Goal: Task Accomplishment & Management: Complete application form

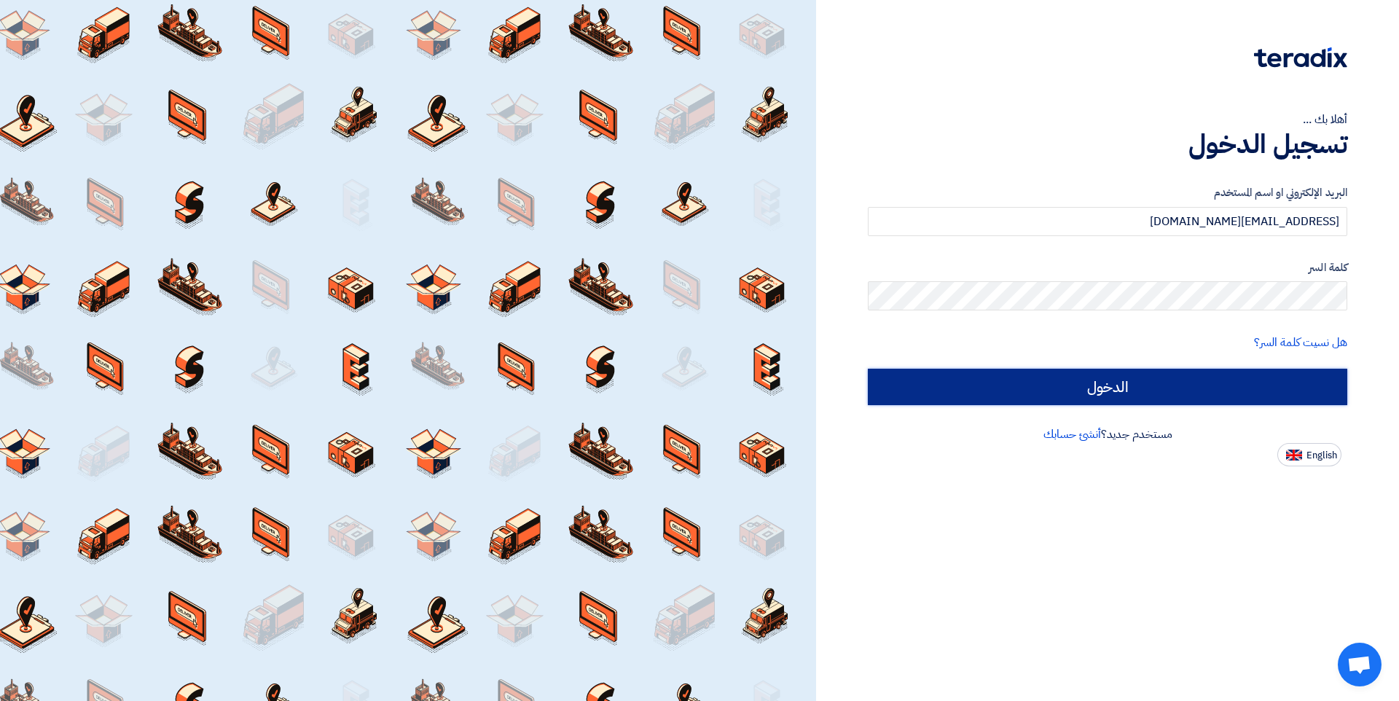
click at [1033, 377] on input "الدخول" at bounding box center [1107, 387] width 479 height 36
type input "Sign in"
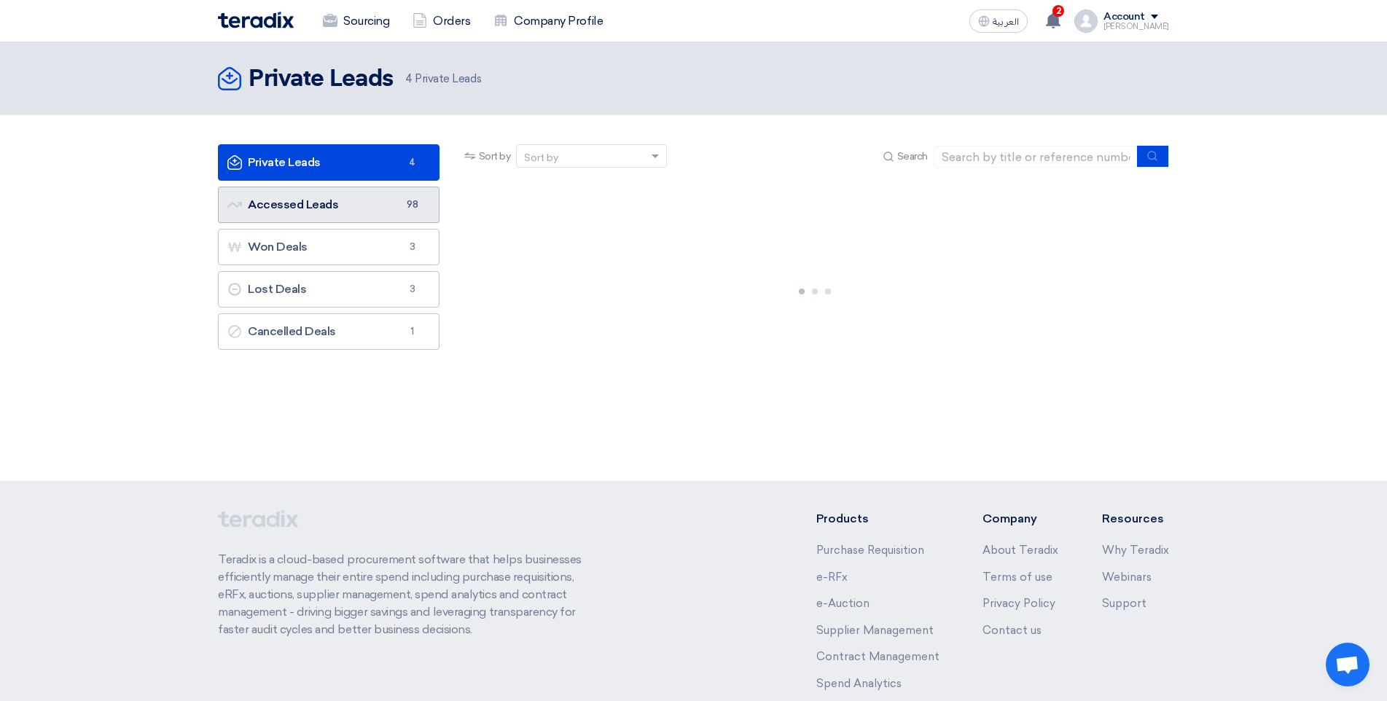
click at [388, 207] on link "Accessed Leads Accessed Leads 98" at bounding box center [329, 205] width 222 height 36
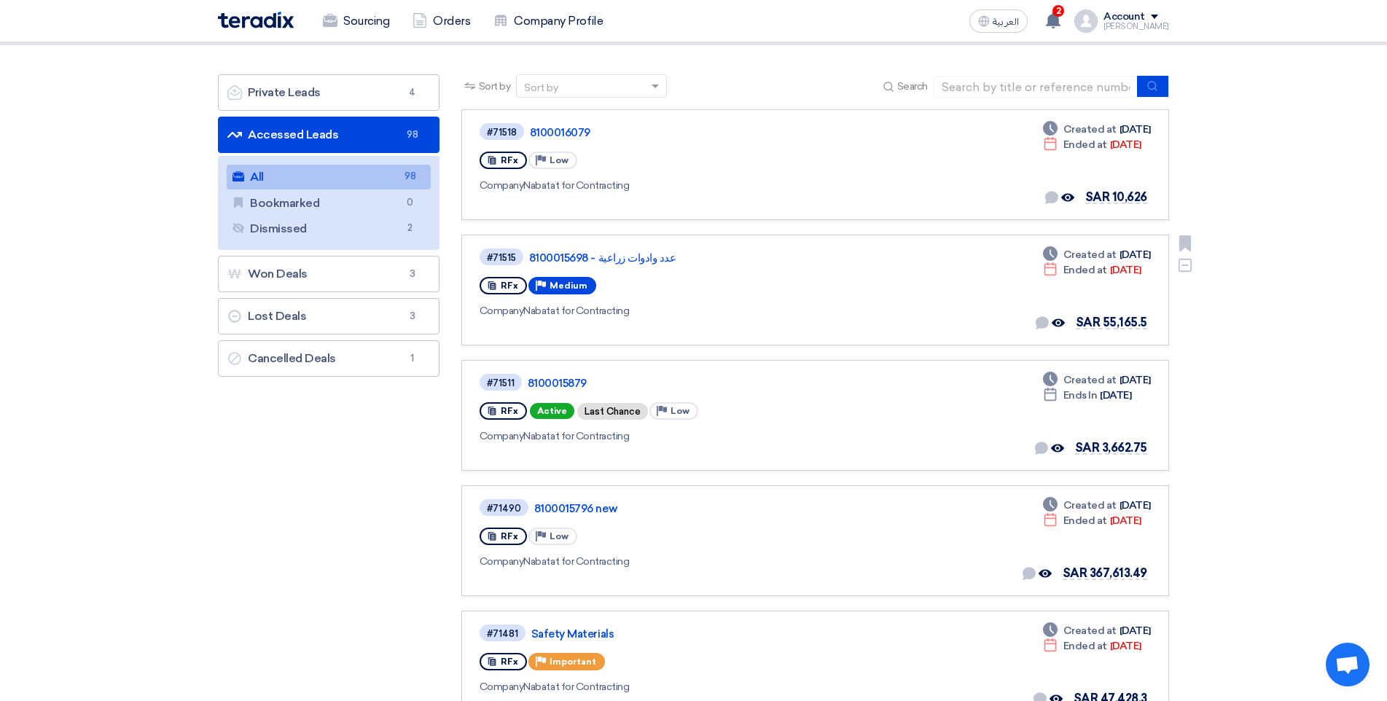
scroll to position [146, 0]
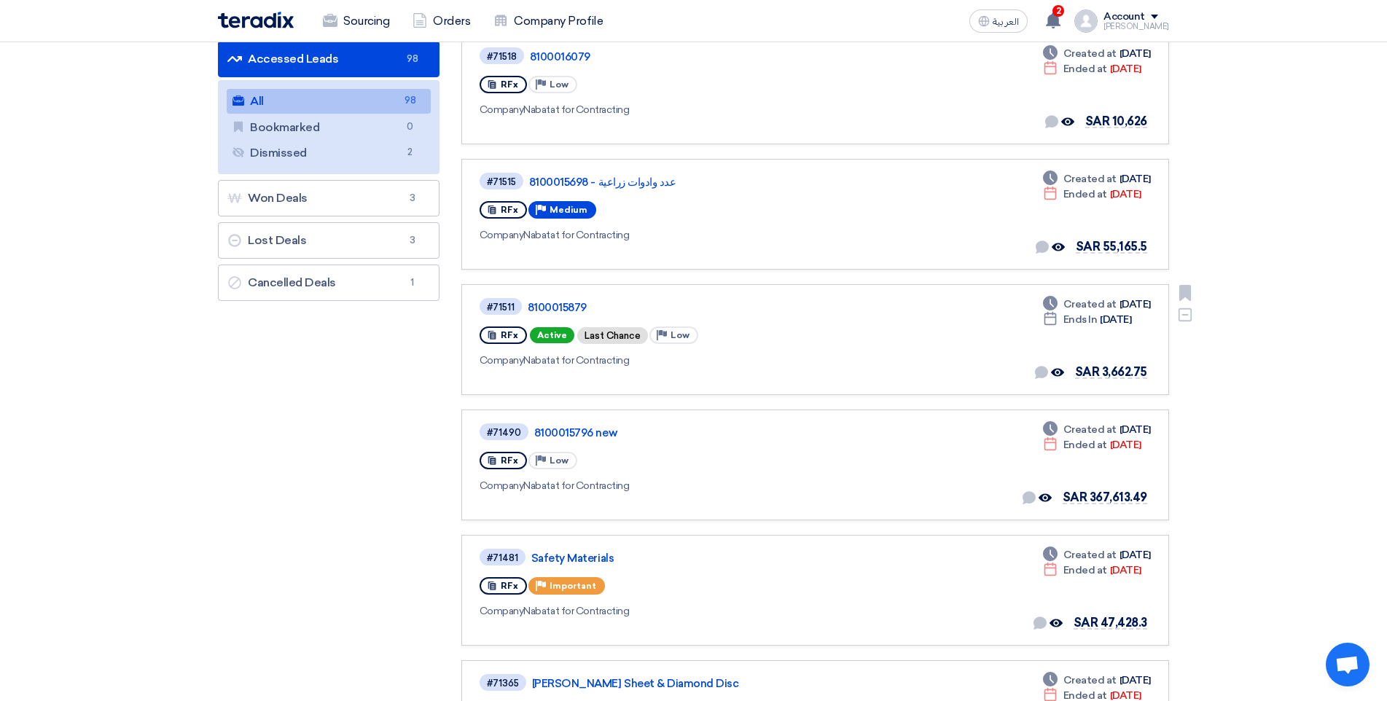
click at [564, 316] on div "#71511 8100015879 RFx Active Last Chance Priority Low Company Nabatat for Contr…" at bounding box center [686, 340] width 415 height 86
click at [549, 310] on link "8100015879" at bounding box center [710, 307] width 364 height 13
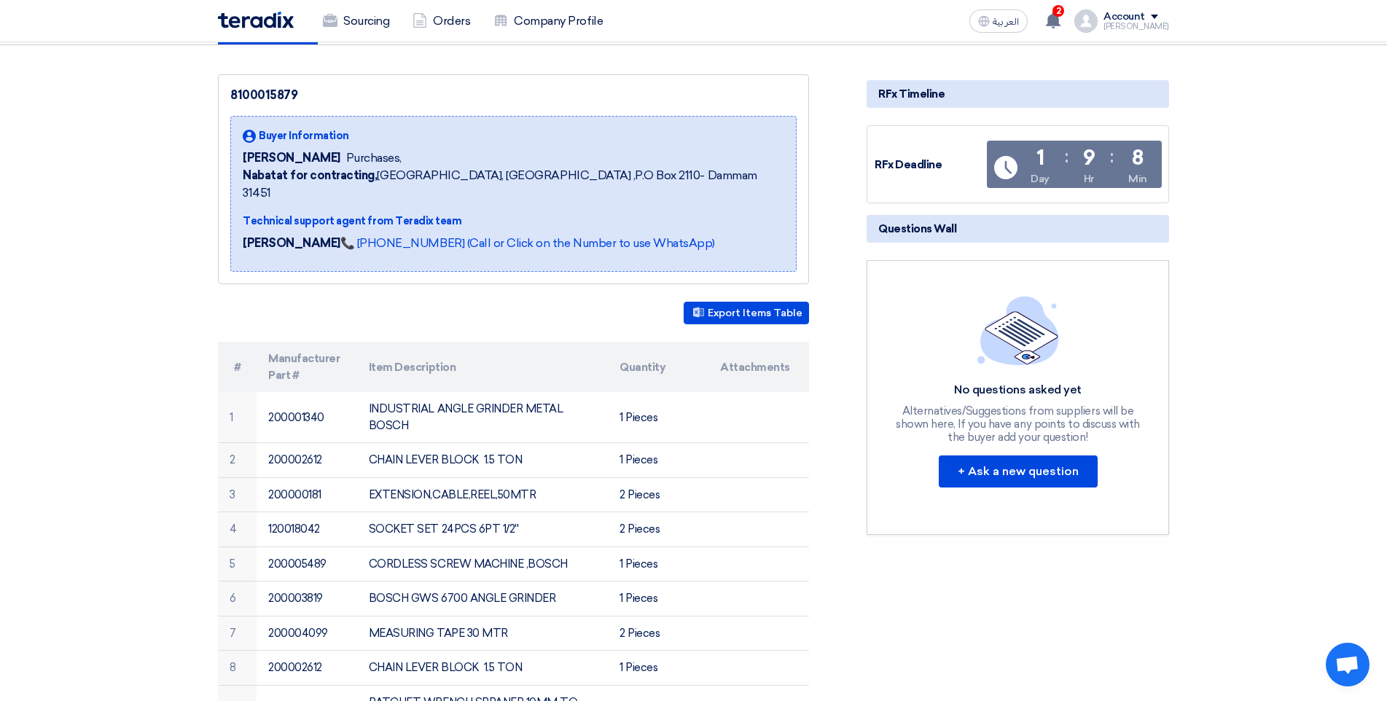
drag, startPoint x: 1062, startPoint y: 106, endPoint x: 1062, endPoint y: 92, distance: 13.8
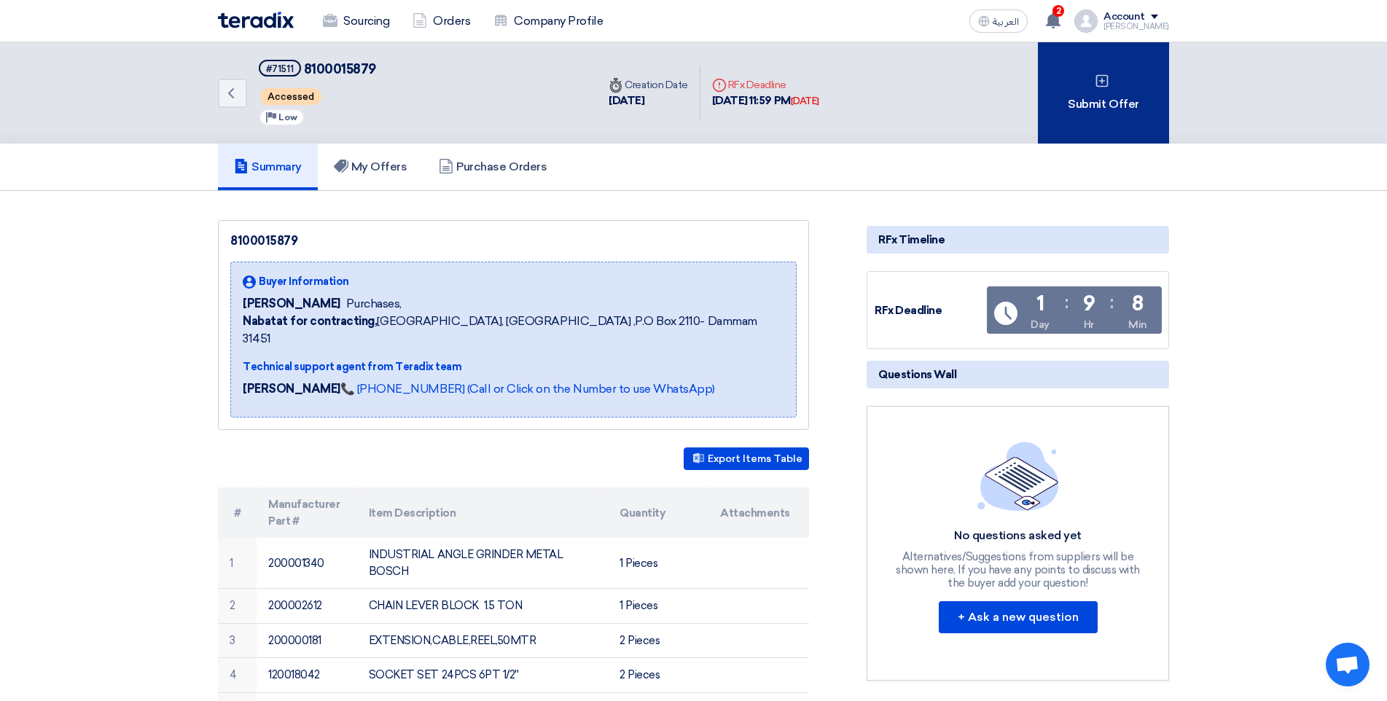
click at [1086, 101] on div "Submit Offer" at bounding box center [1103, 92] width 131 height 101
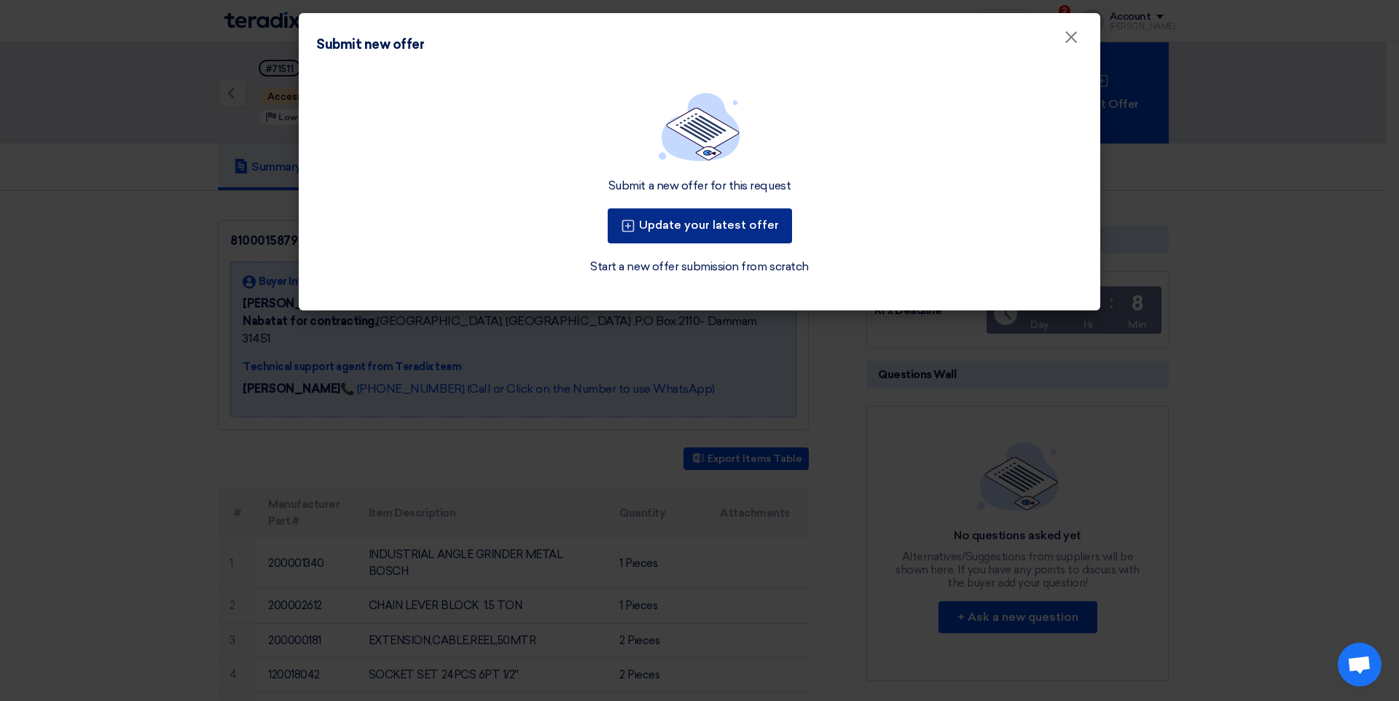
click at [754, 213] on button "Update your latest offer" at bounding box center [700, 225] width 184 height 35
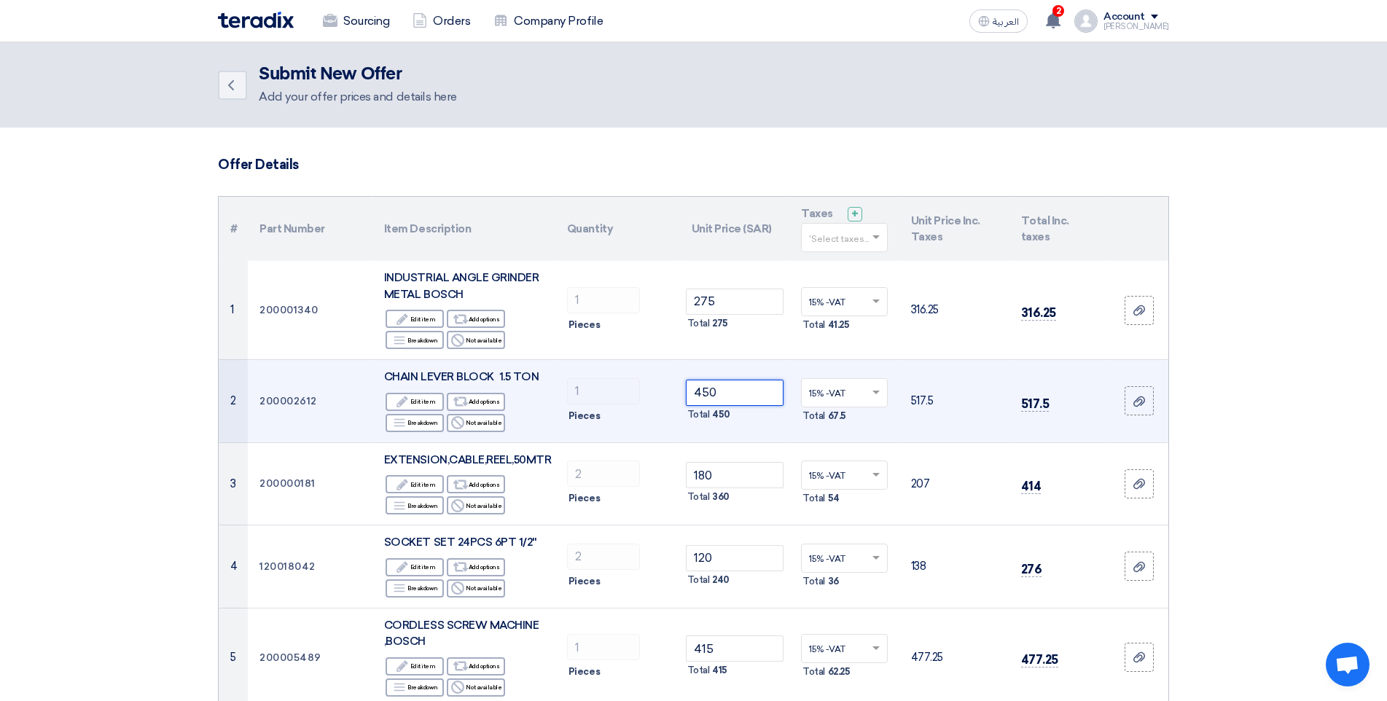
click at [722, 389] on input "450" at bounding box center [735, 393] width 98 height 26
type input "4"
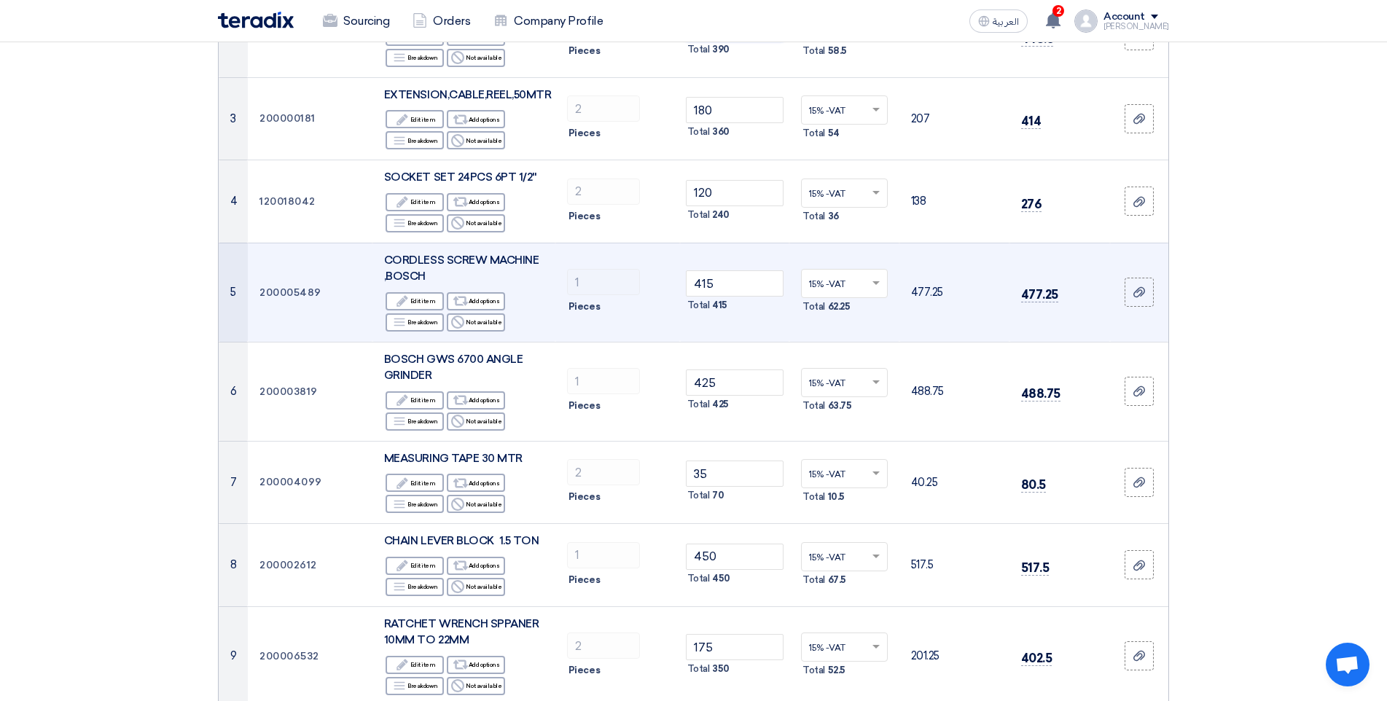
scroll to position [437, 0]
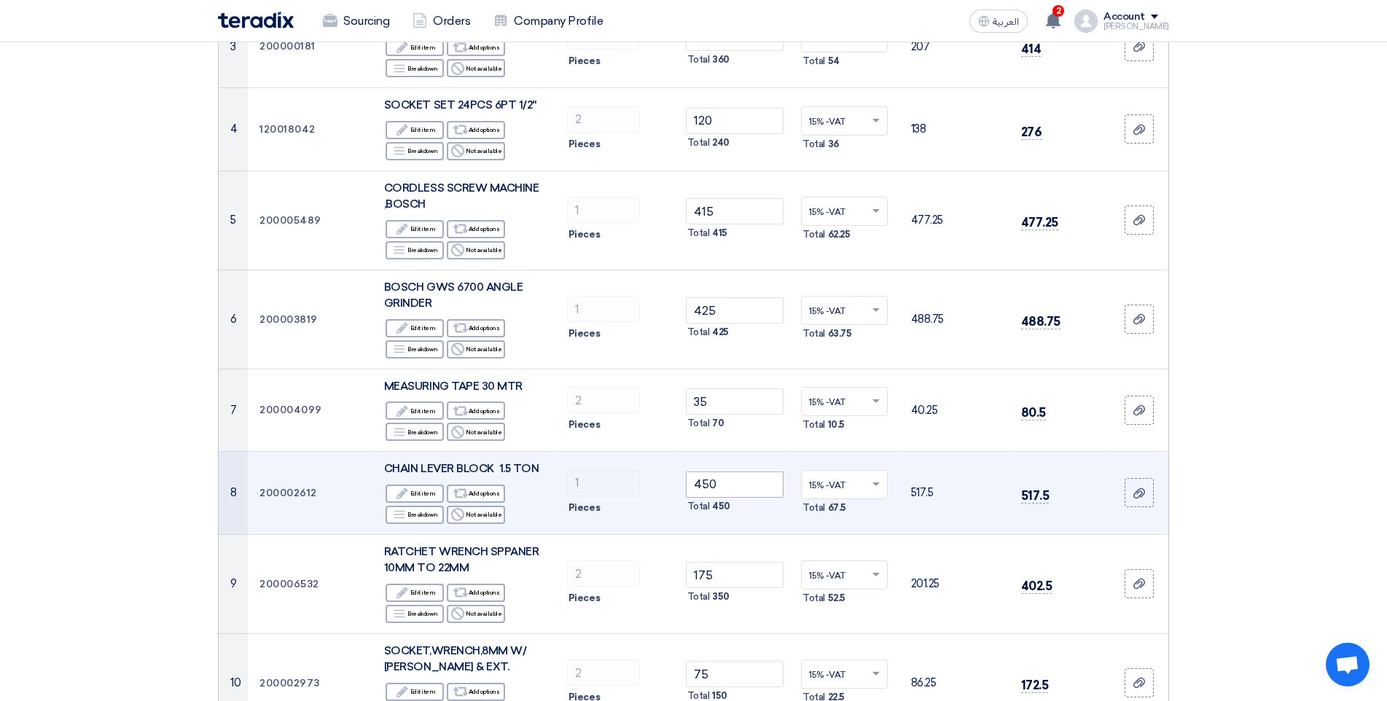
type input "390"
click at [741, 490] on input "450" at bounding box center [735, 484] width 98 height 26
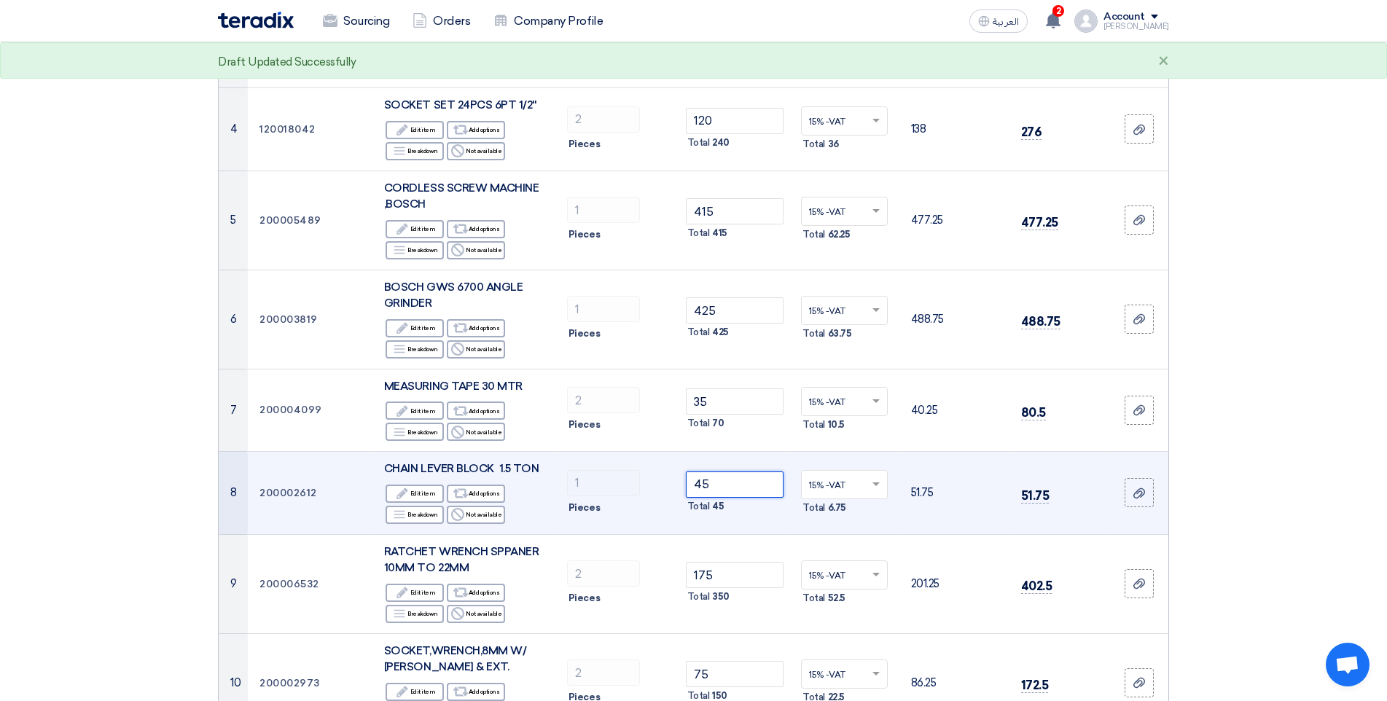
type input "4"
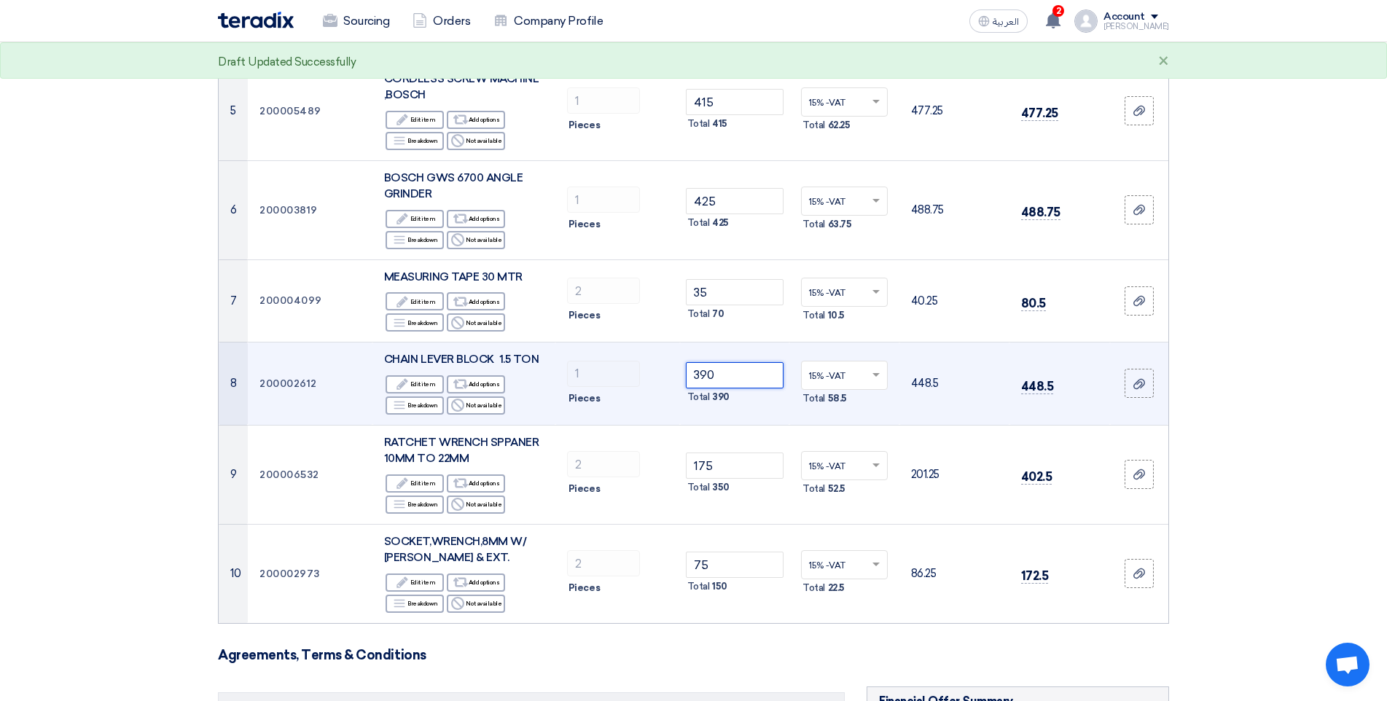
scroll to position [583, 0]
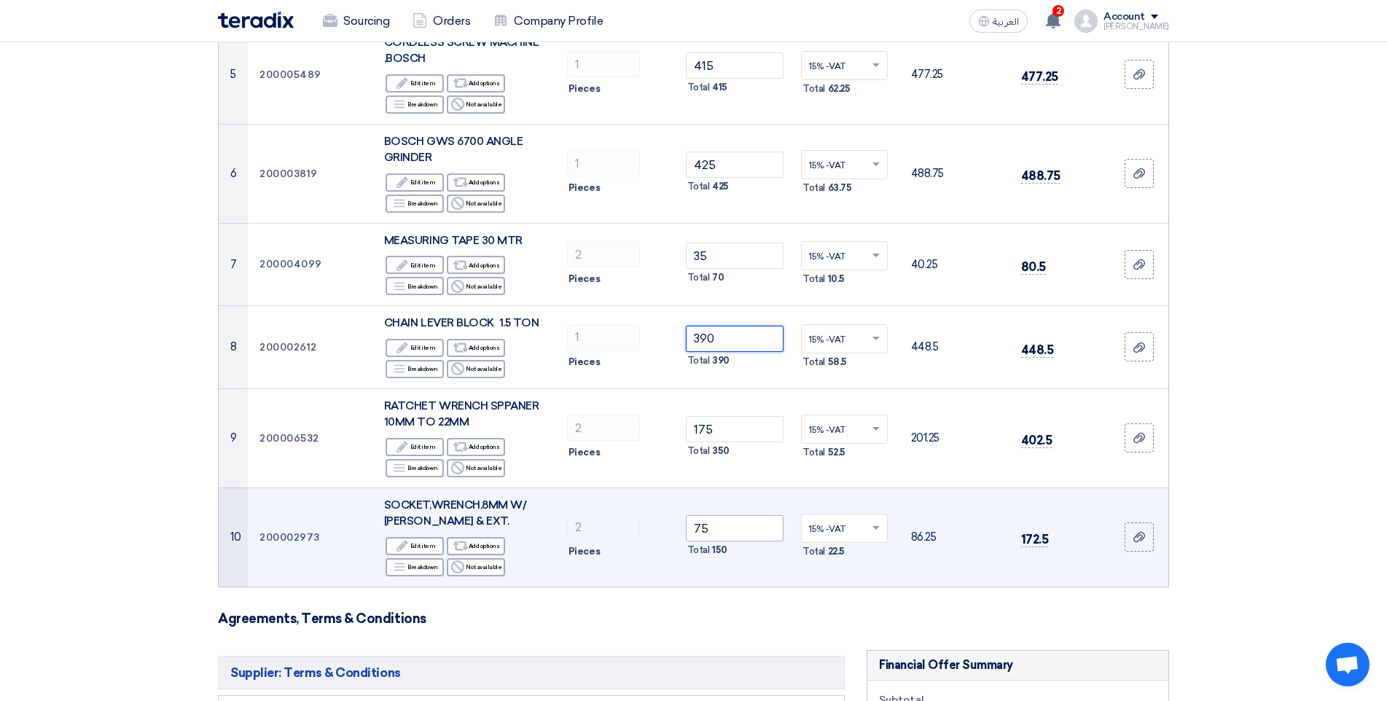
type input "390"
click at [730, 525] on input "75" at bounding box center [735, 528] width 98 height 26
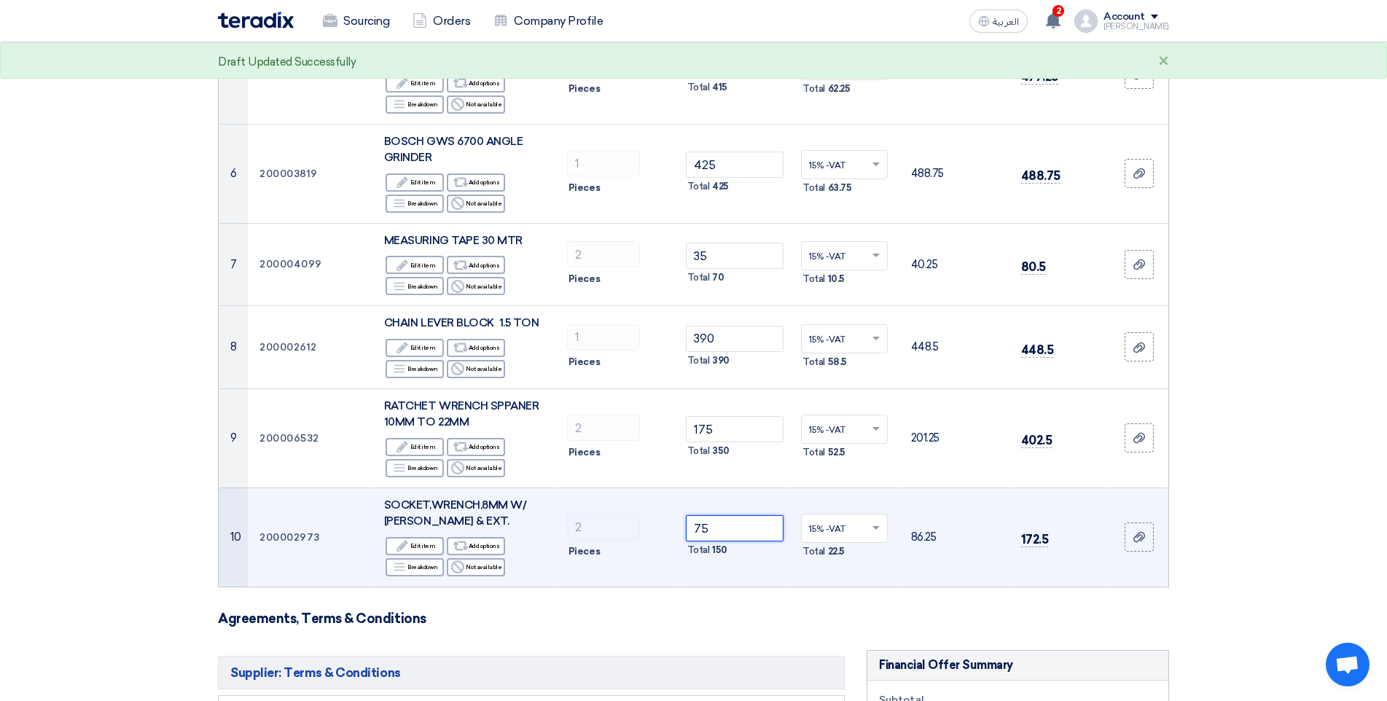
type input "7"
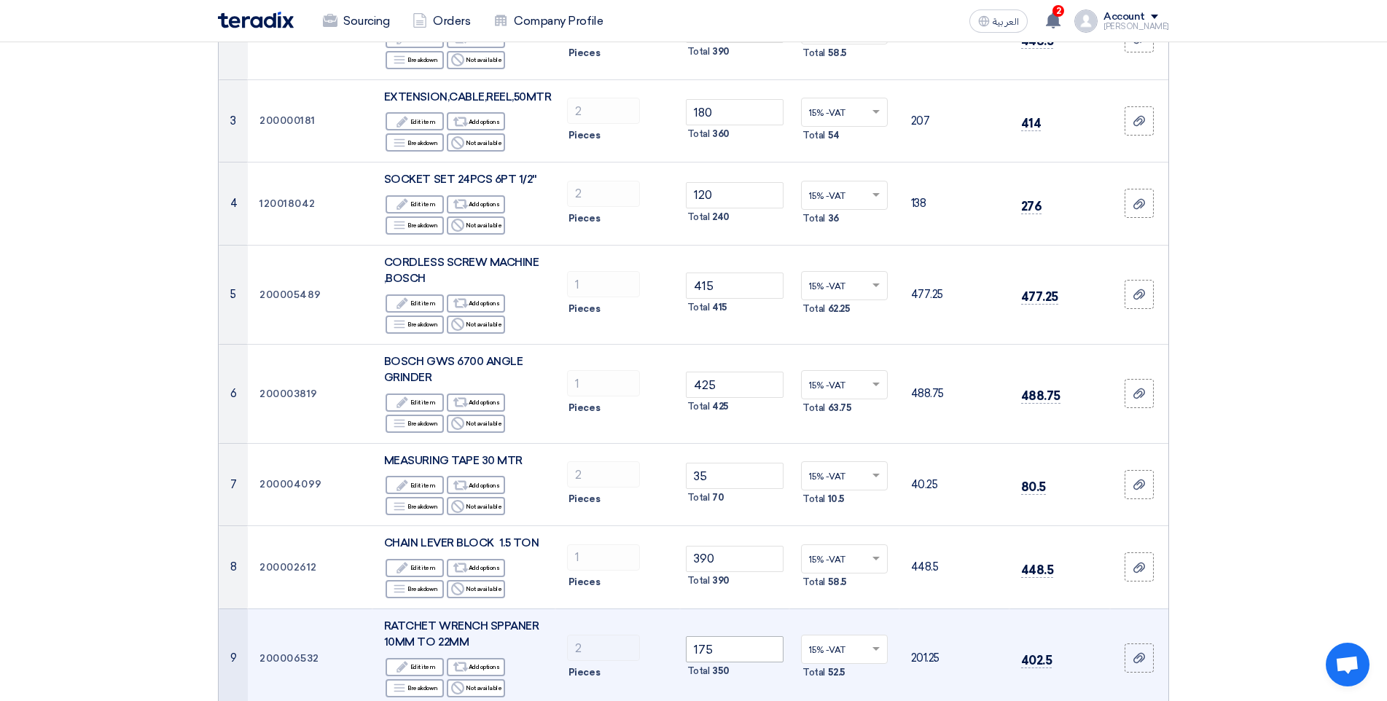
scroll to position [364, 0]
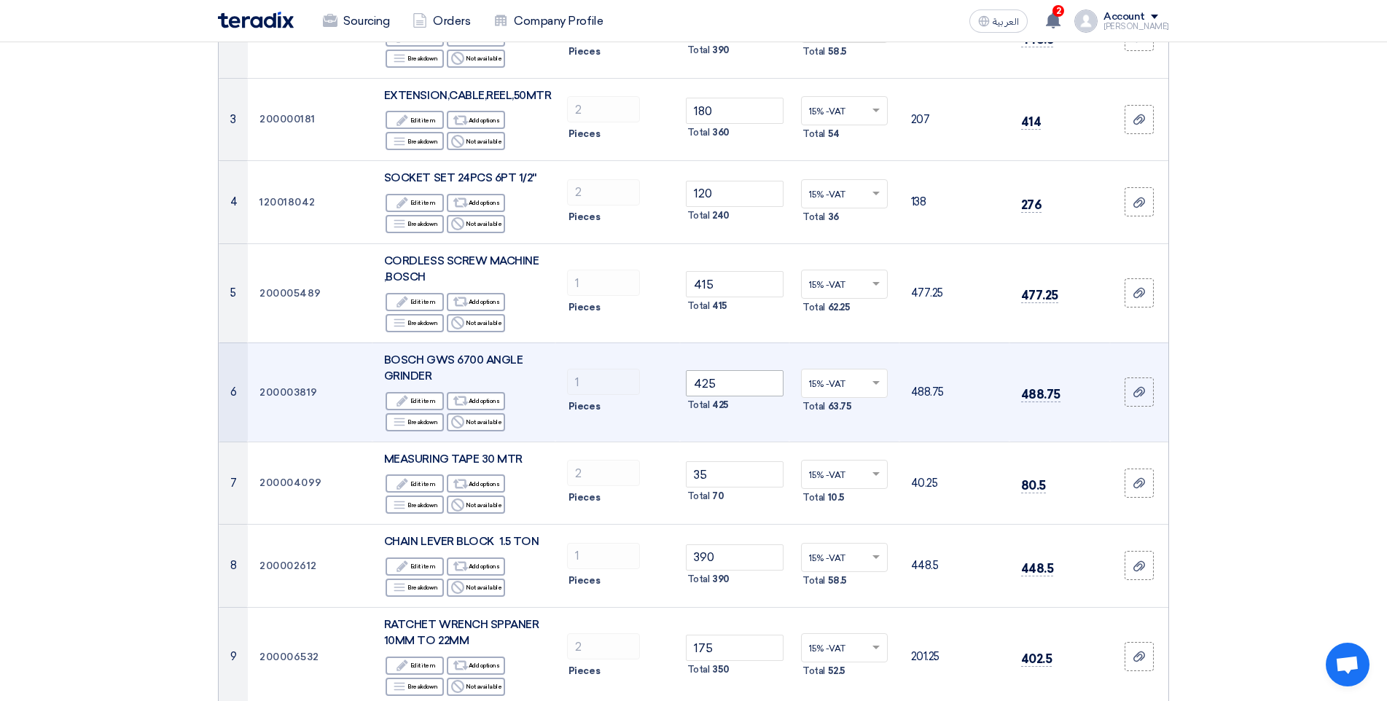
type input "45"
click at [732, 382] on input "425" at bounding box center [735, 383] width 98 height 26
type input "4"
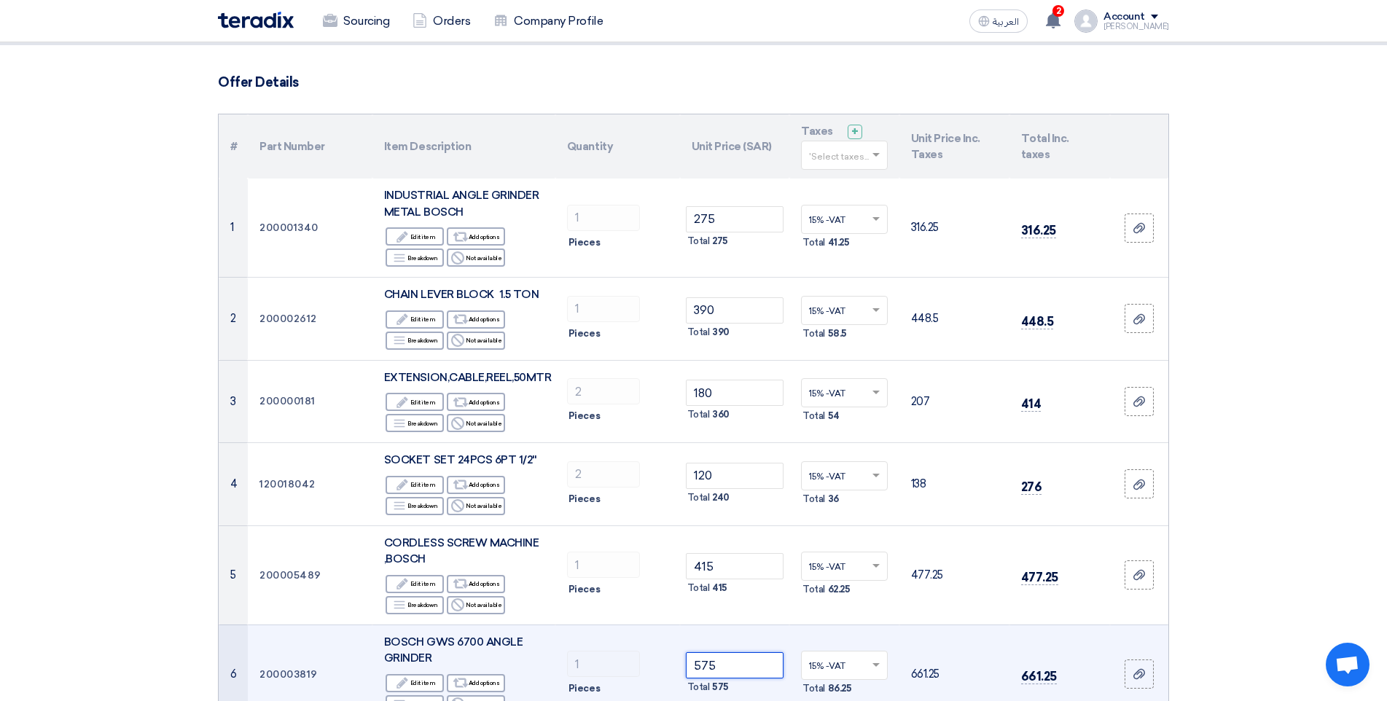
scroll to position [0, 0]
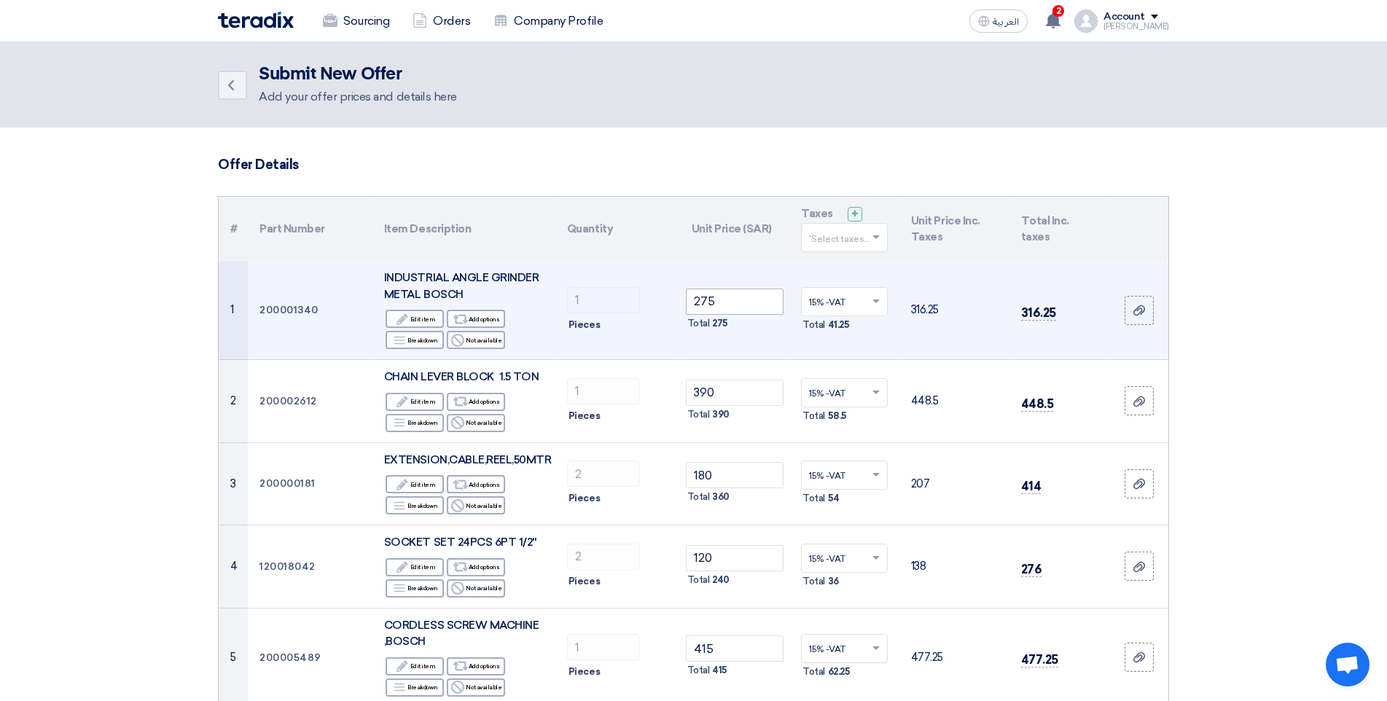
type input "575"
click at [738, 310] on input "275" at bounding box center [735, 302] width 98 height 26
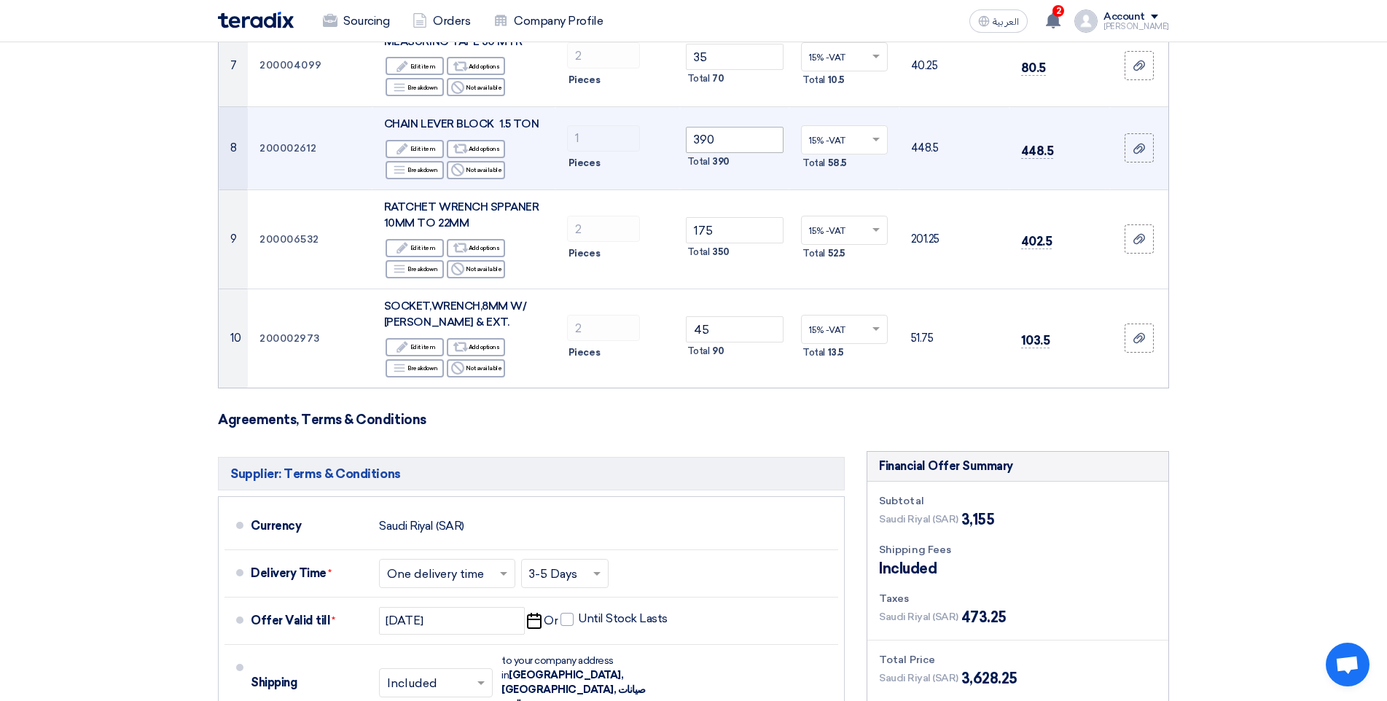
scroll to position [802, 0]
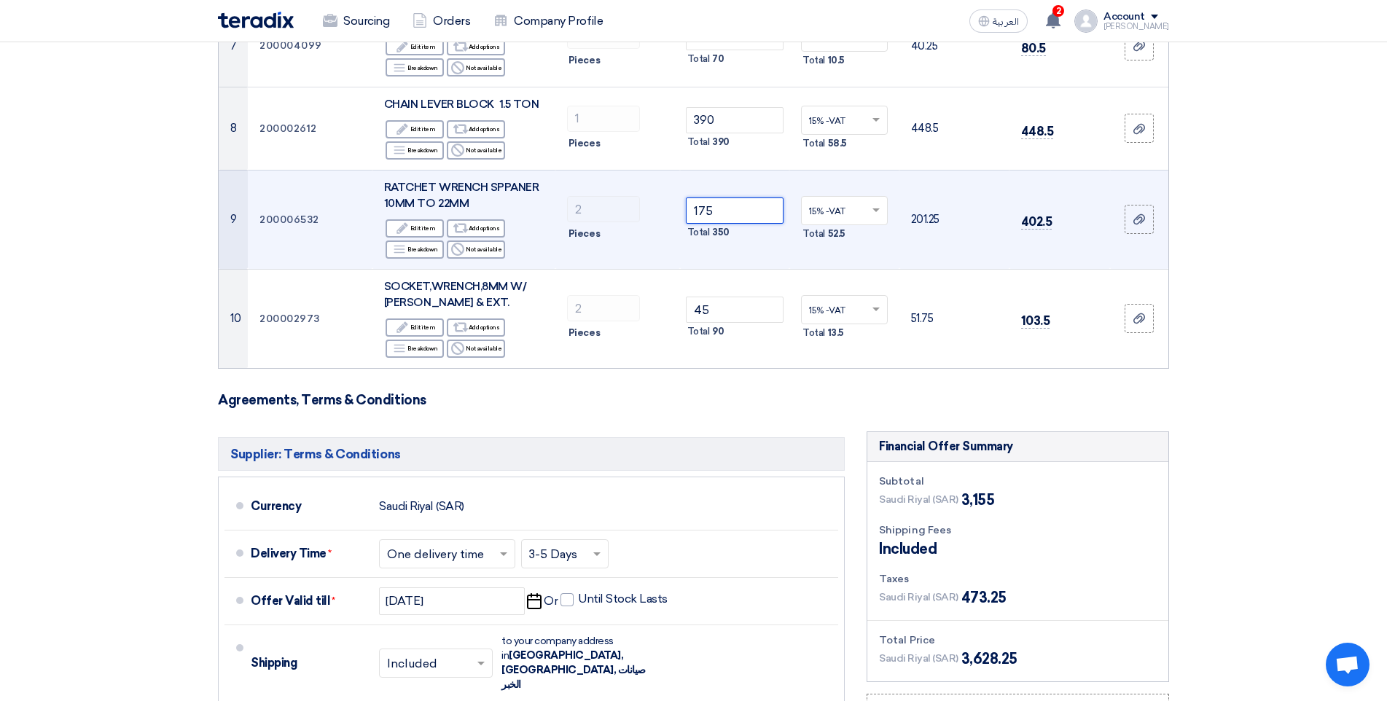
click at [721, 210] on input "175" at bounding box center [735, 210] width 98 height 26
type input "1"
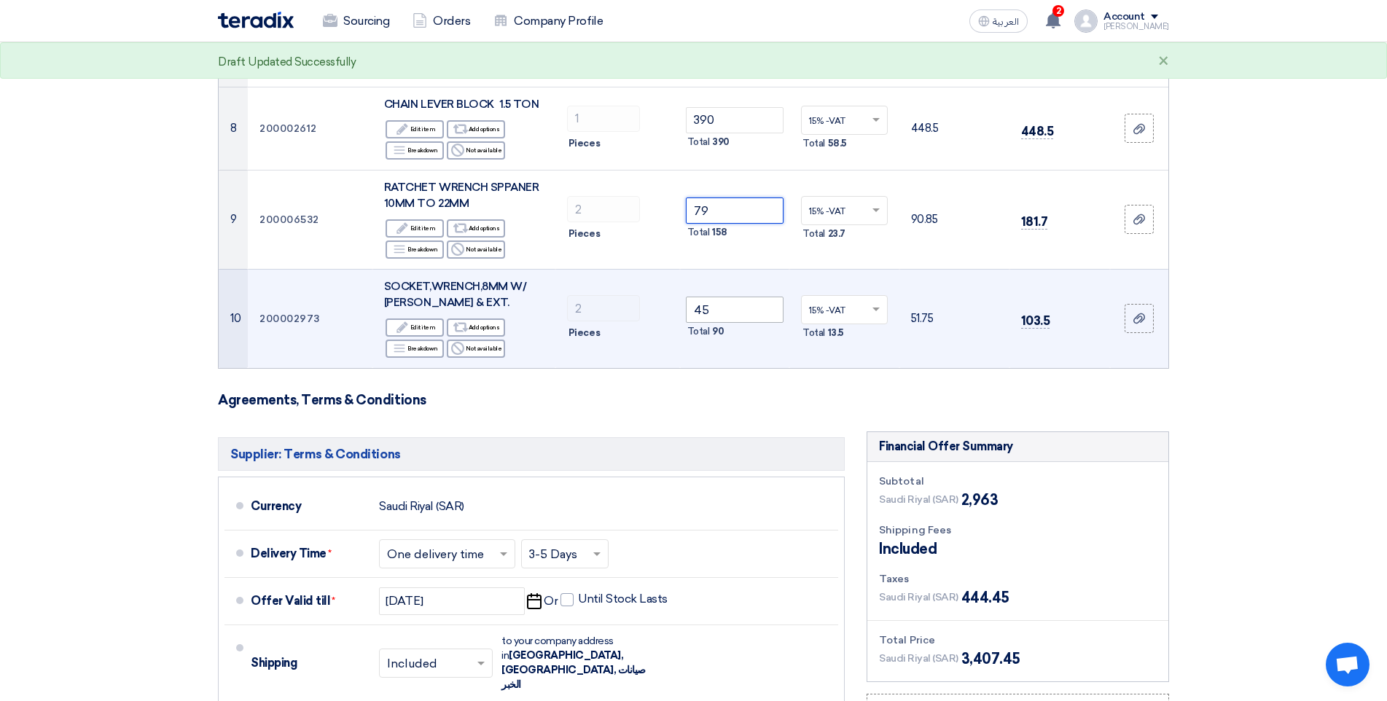
type input "79"
click at [739, 317] on input "45" at bounding box center [735, 310] width 98 height 26
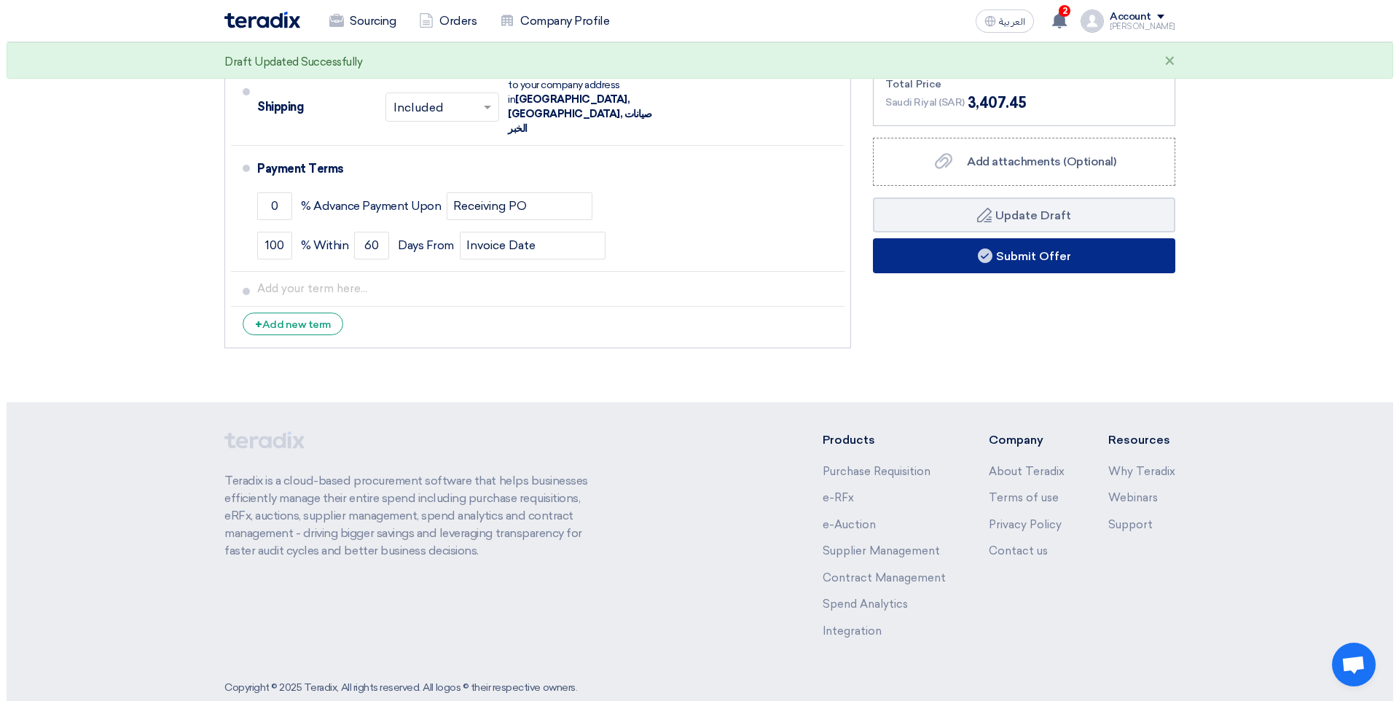
scroll to position [1359, 0]
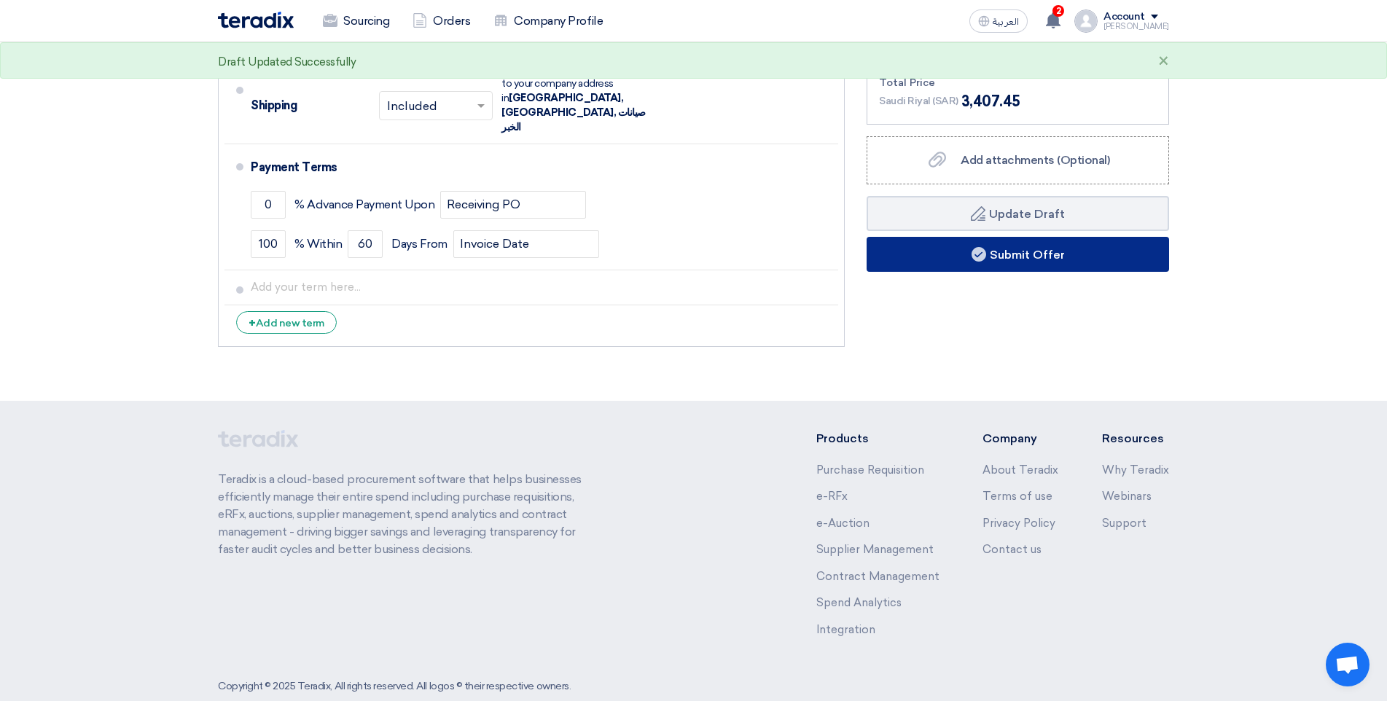
click at [1055, 255] on button "Submit Offer" at bounding box center [1017, 254] width 302 height 35
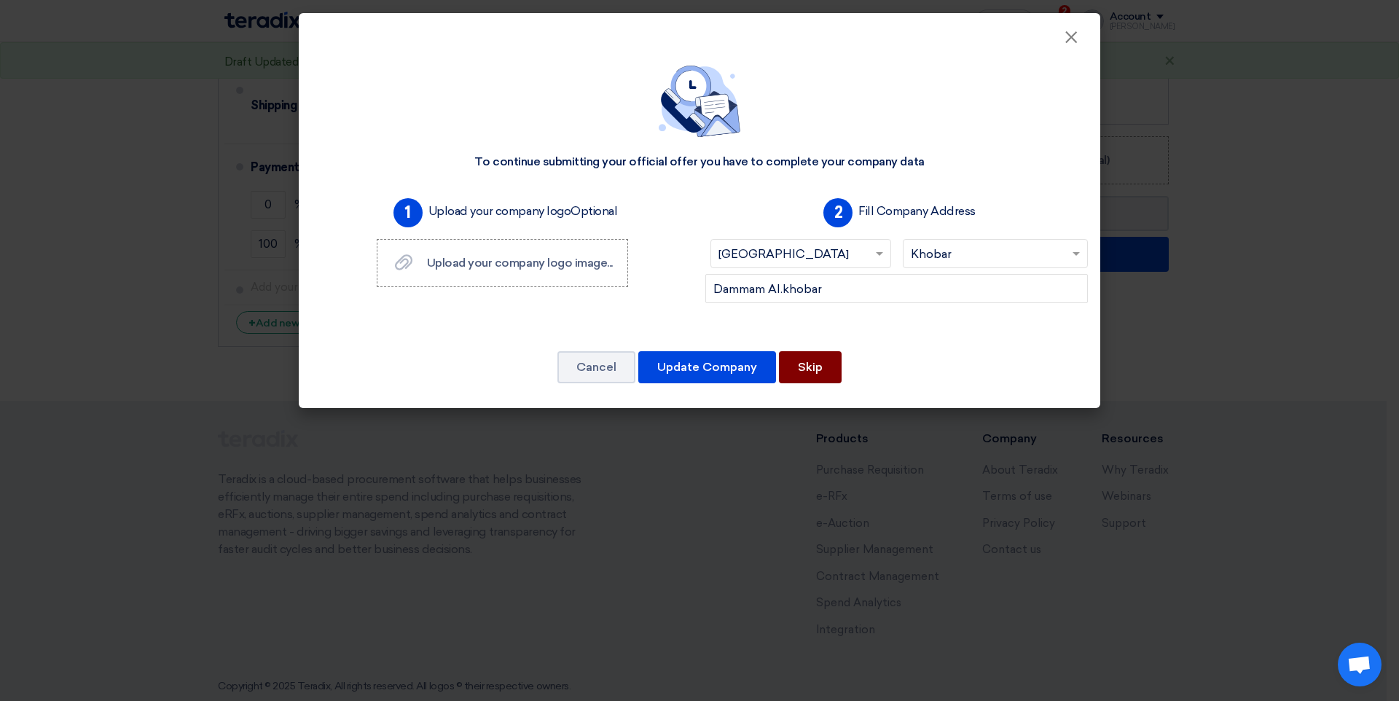
click at [801, 372] on button "Skip" at bounding box center [810, 367] width 63 height 32
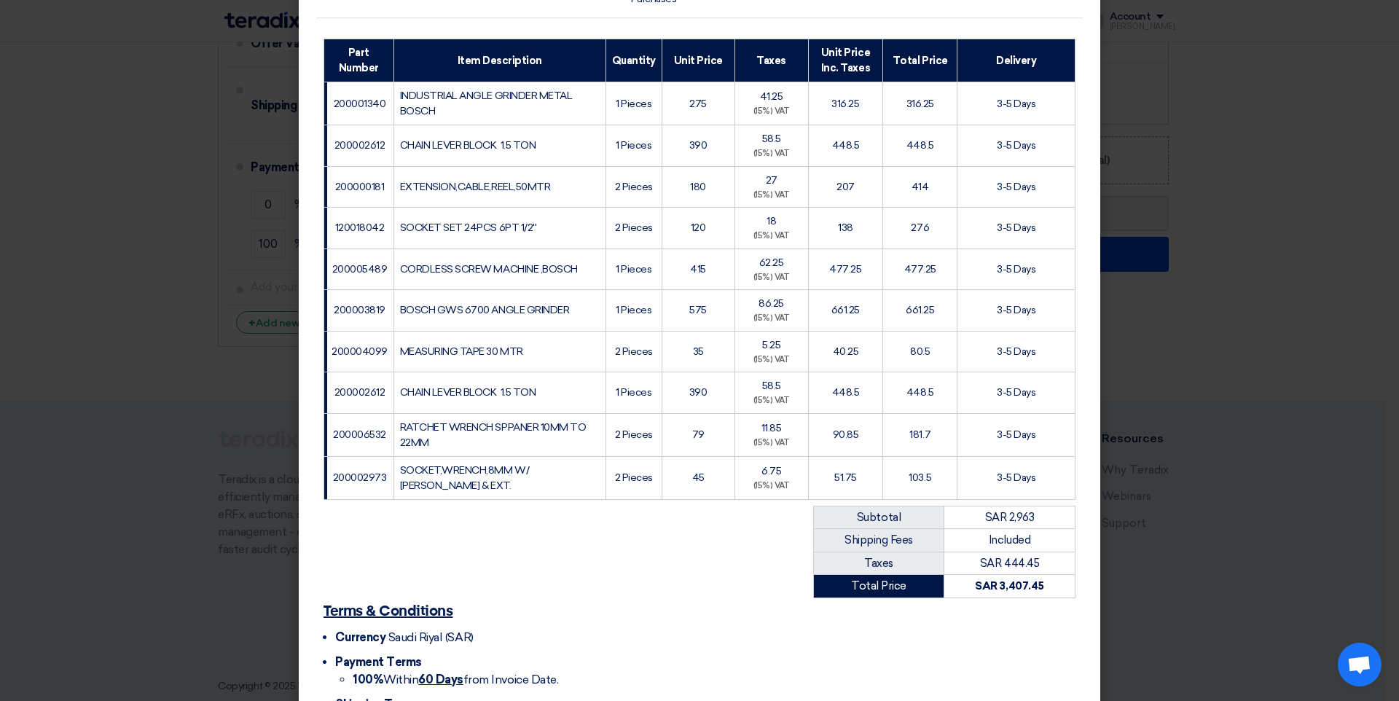
scroll to position [308, 0]
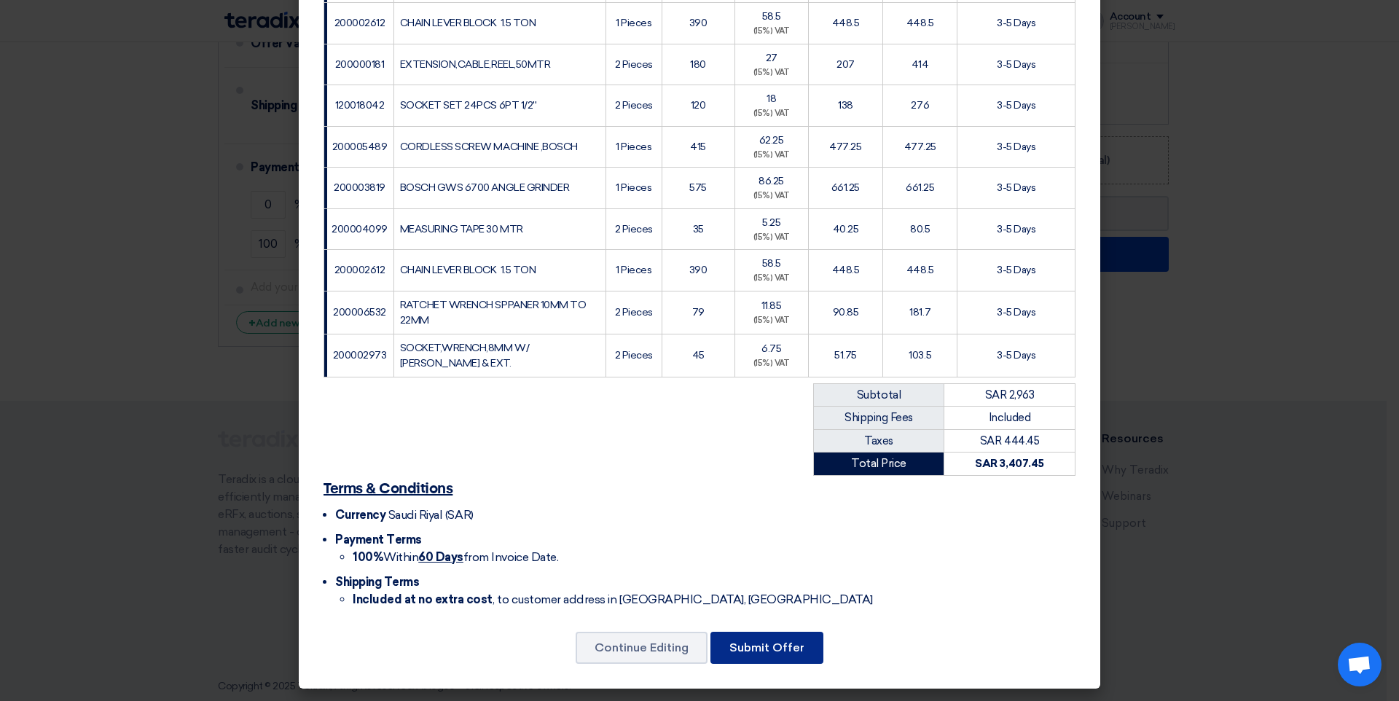
click at [783, 648] on button "Submit Offer" at bounding box center [766, 648] width 113 height 32
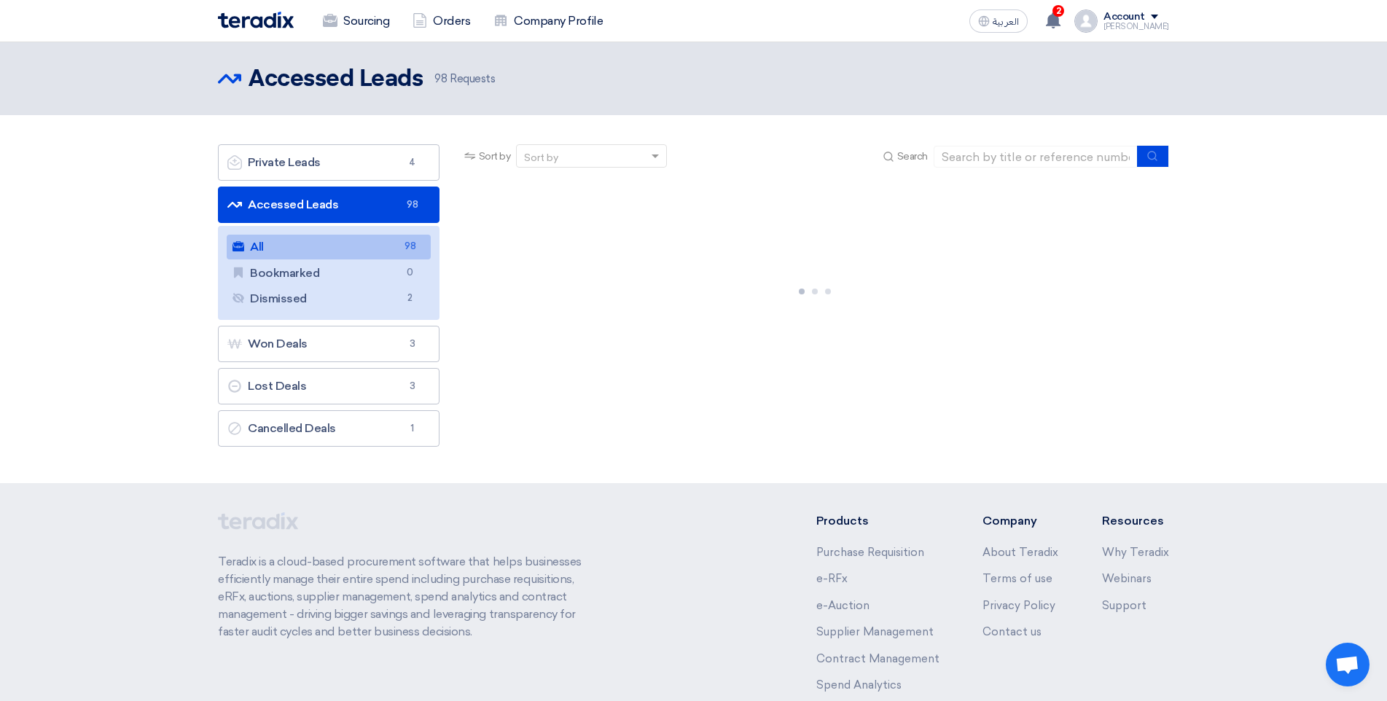
click at [892, 342] on div at bounding box center [815, 288] width 708 height 219
click at [896, 342] on div at bounding box center [815, 288] width 708 height 219
click at [844, 311] on div at bounding box center [815, 288] width 708 height 219
click at [844, 310] on div at bounding box center [815, 288] width 708 height 219
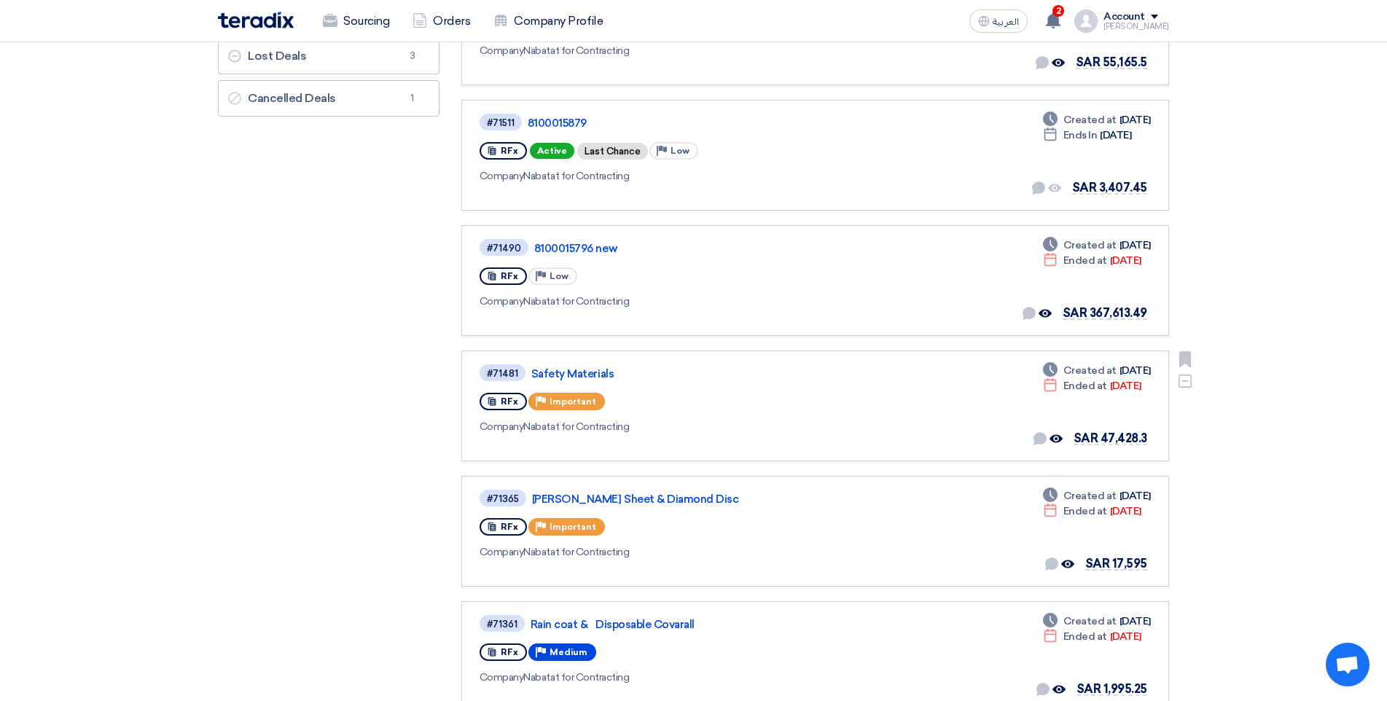
scroll to position [364, 0]
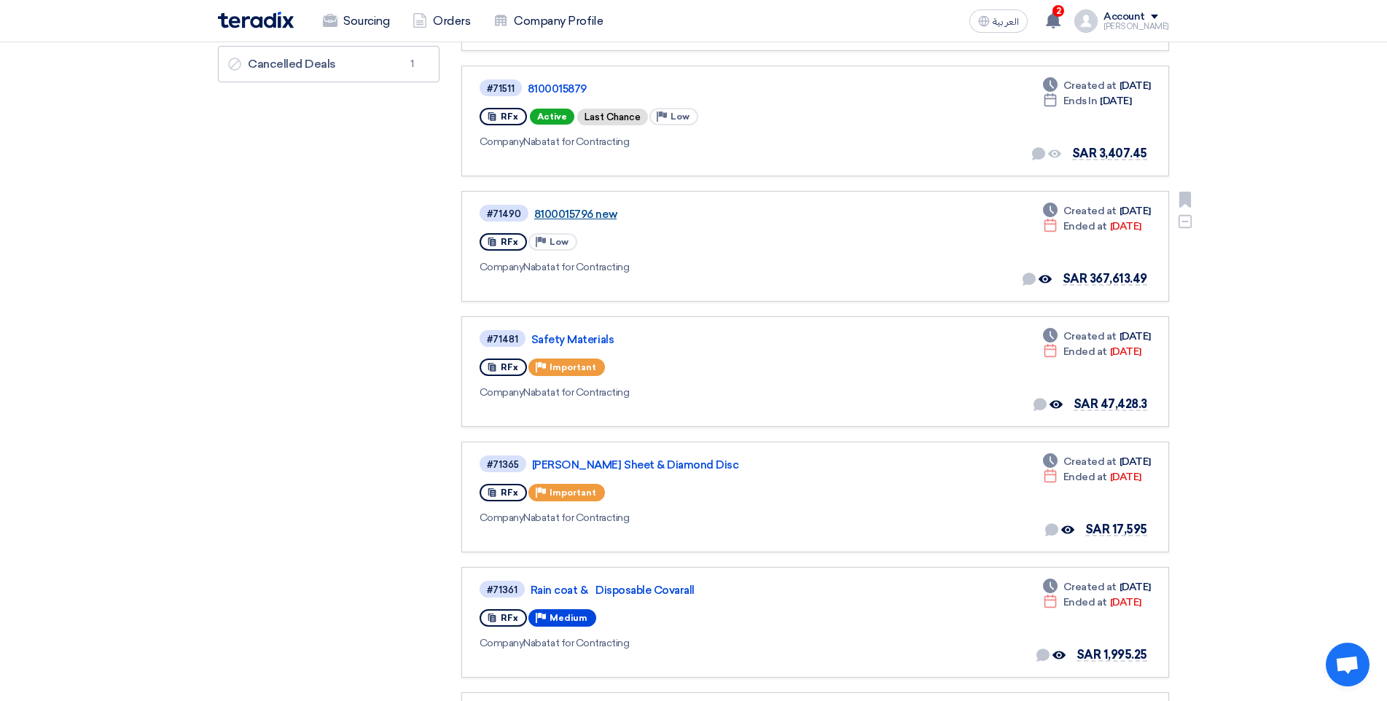
click at [569, 215] on link "8100015796 new" at bounding box center [716, 214] width 364 height 13
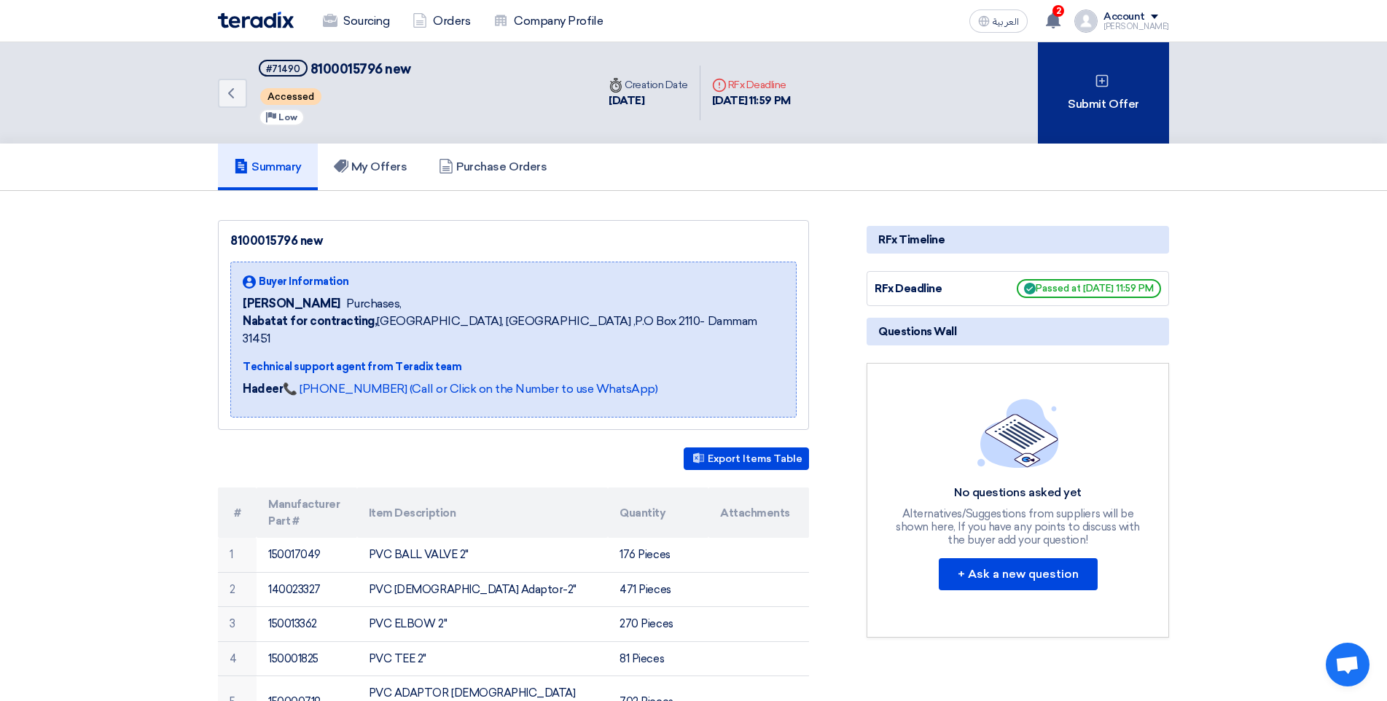
click at [1086, 114] on div "Submit Offer" at bounding box center [1103, 92] width 131 height 101
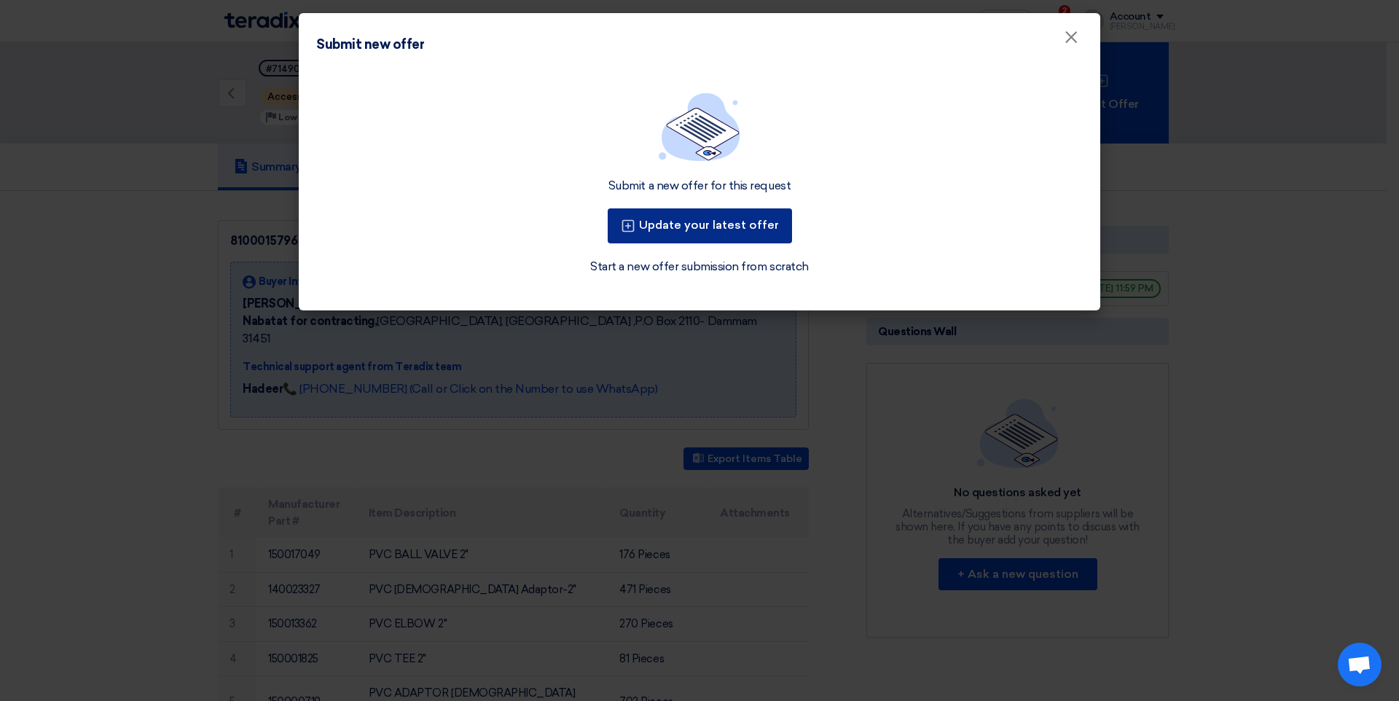
click at [729, 219] on button "Update your latest offer" at bounding box center [700, 225] width 184 height 35
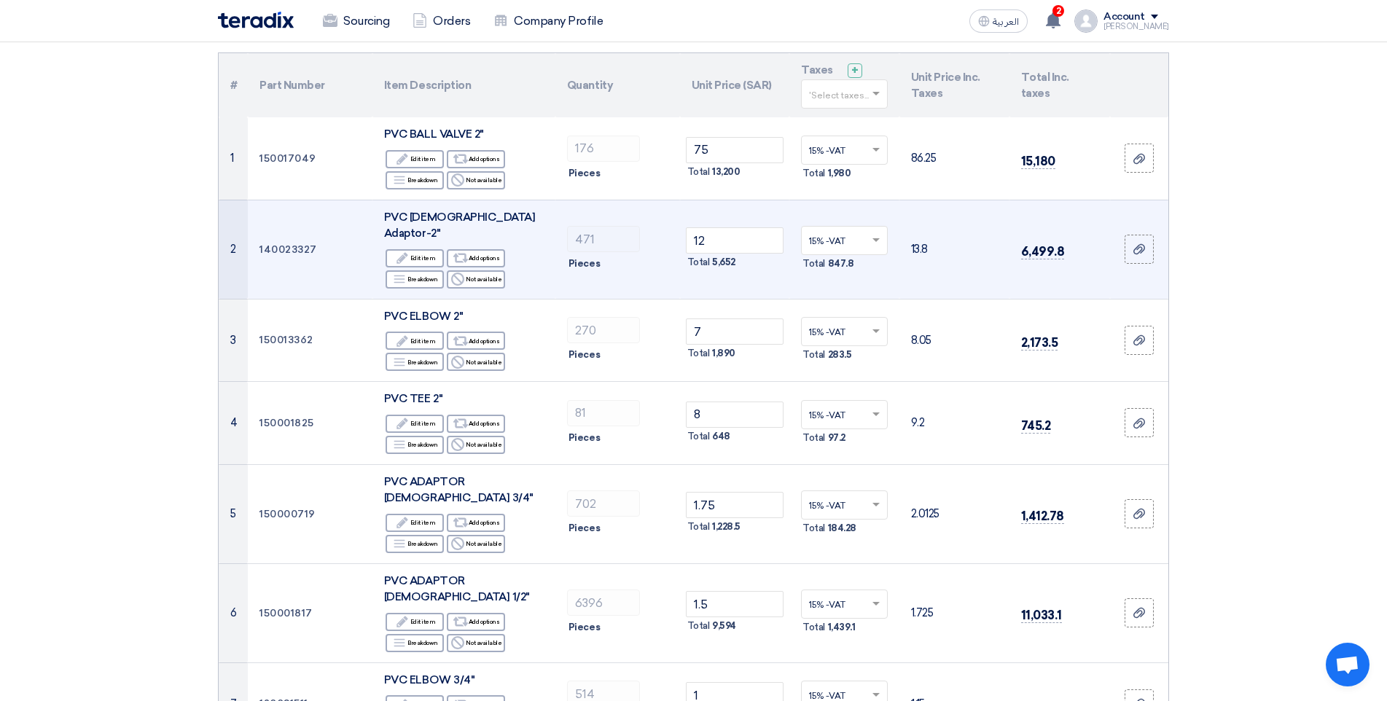
scroll to position [146, 0]
click at [737, 235] on input "12" at bounding box center [735, 238] width 98 height 26
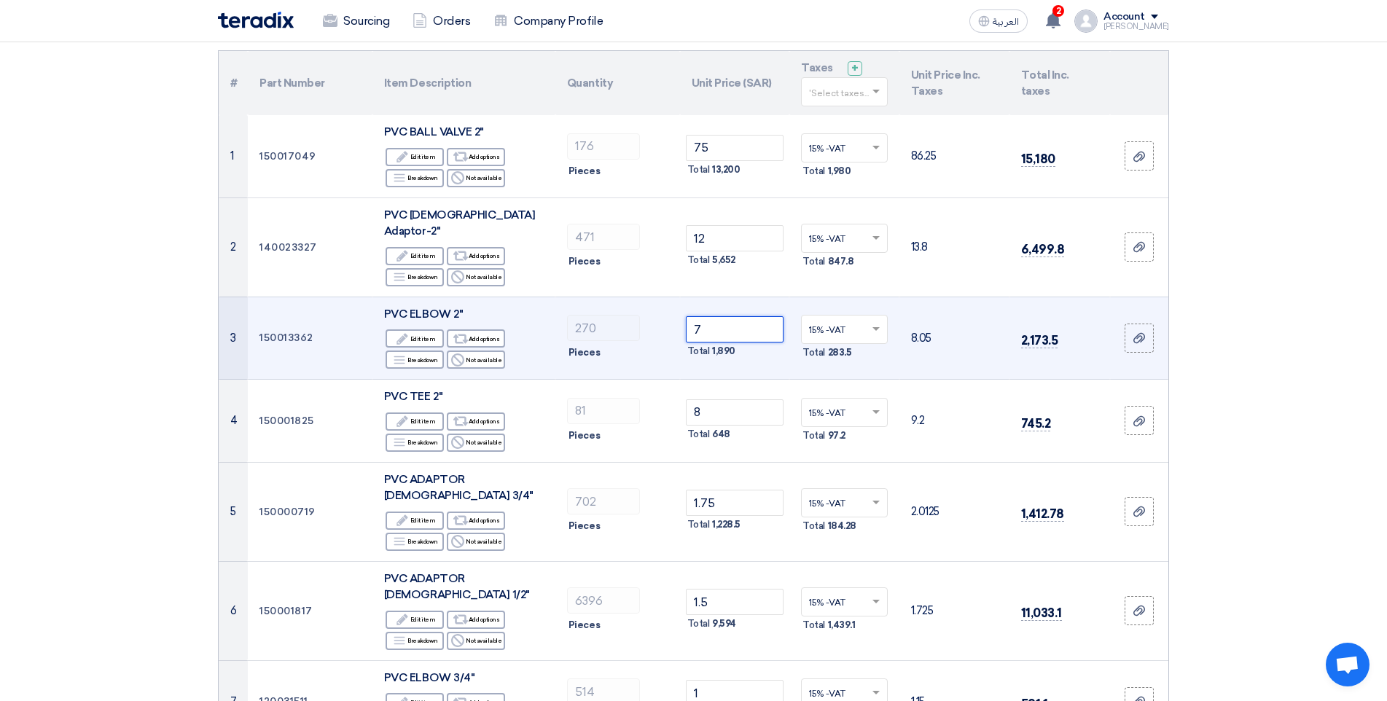
click at [716, 316] on input "7" at bounding box center [735, 329] width 98 height 26
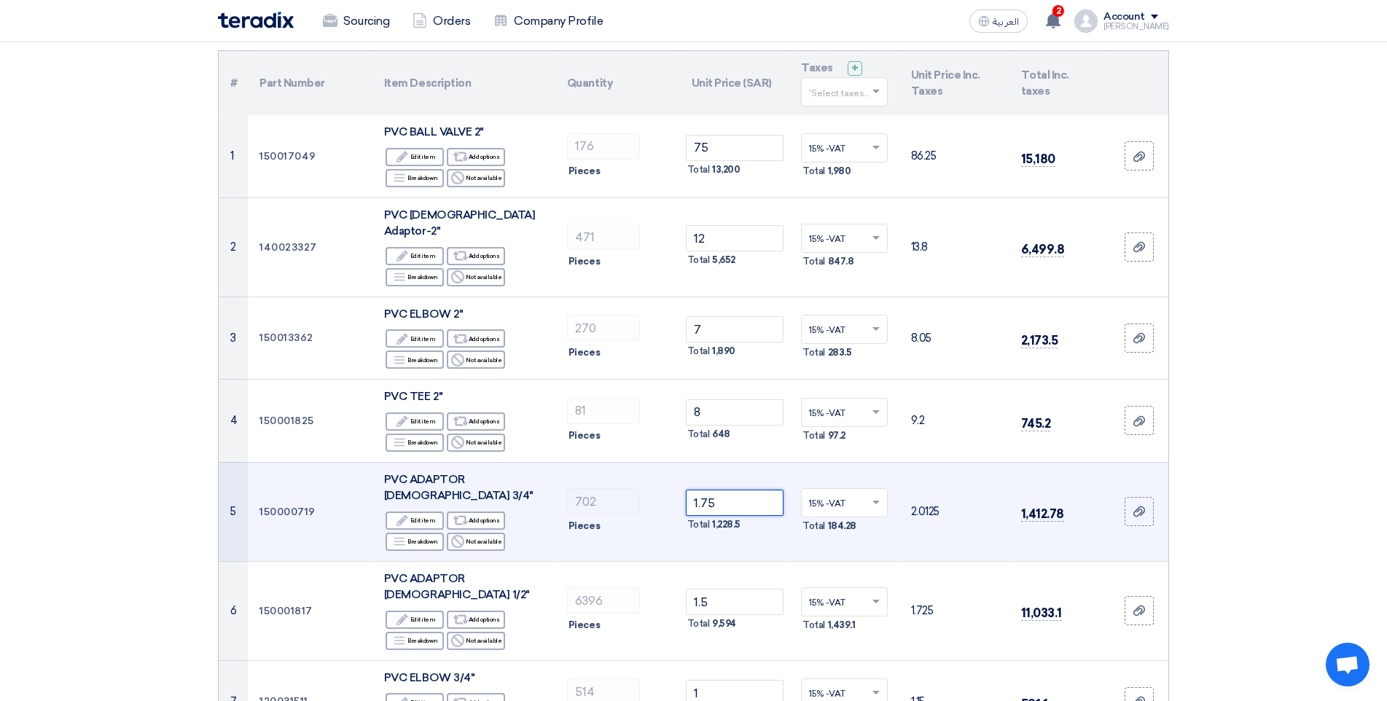
click at [723, 490] on input "1.75" at bounding box center [735, 503] width 98 height 26
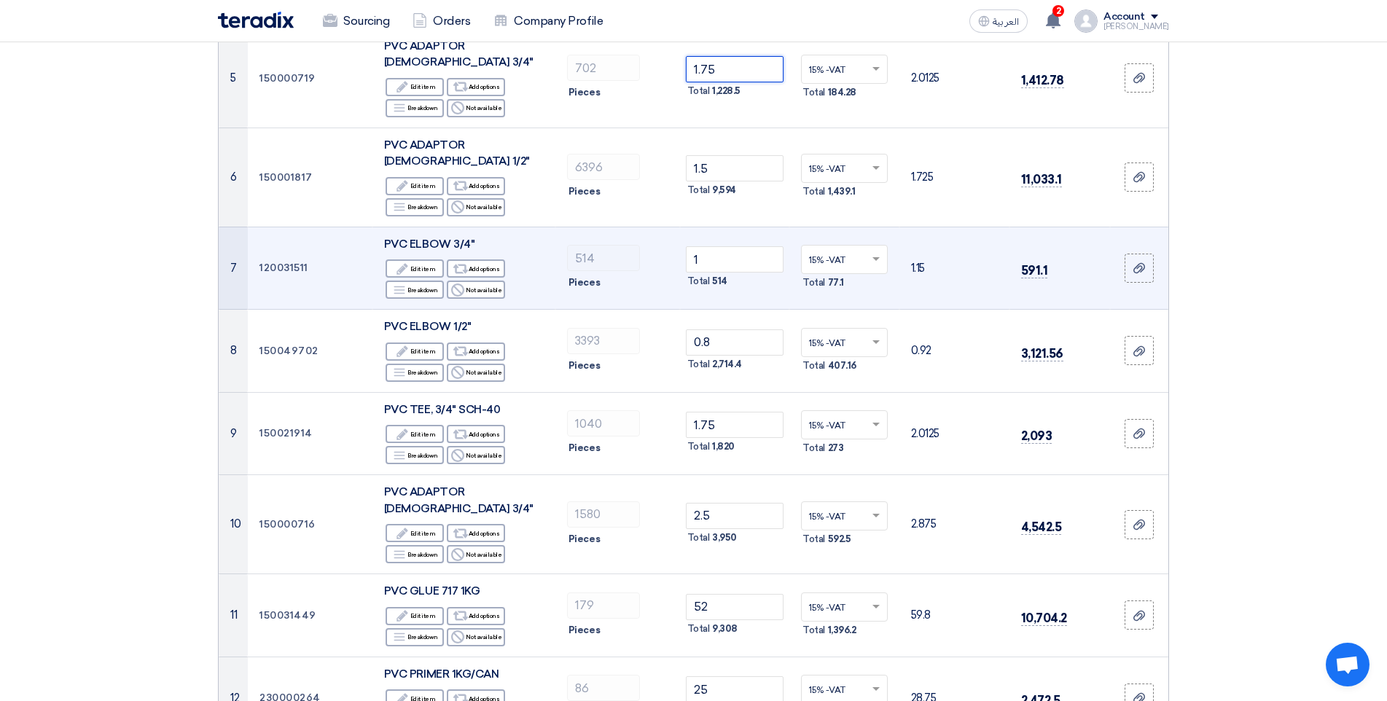
scroll to position [583, 0]
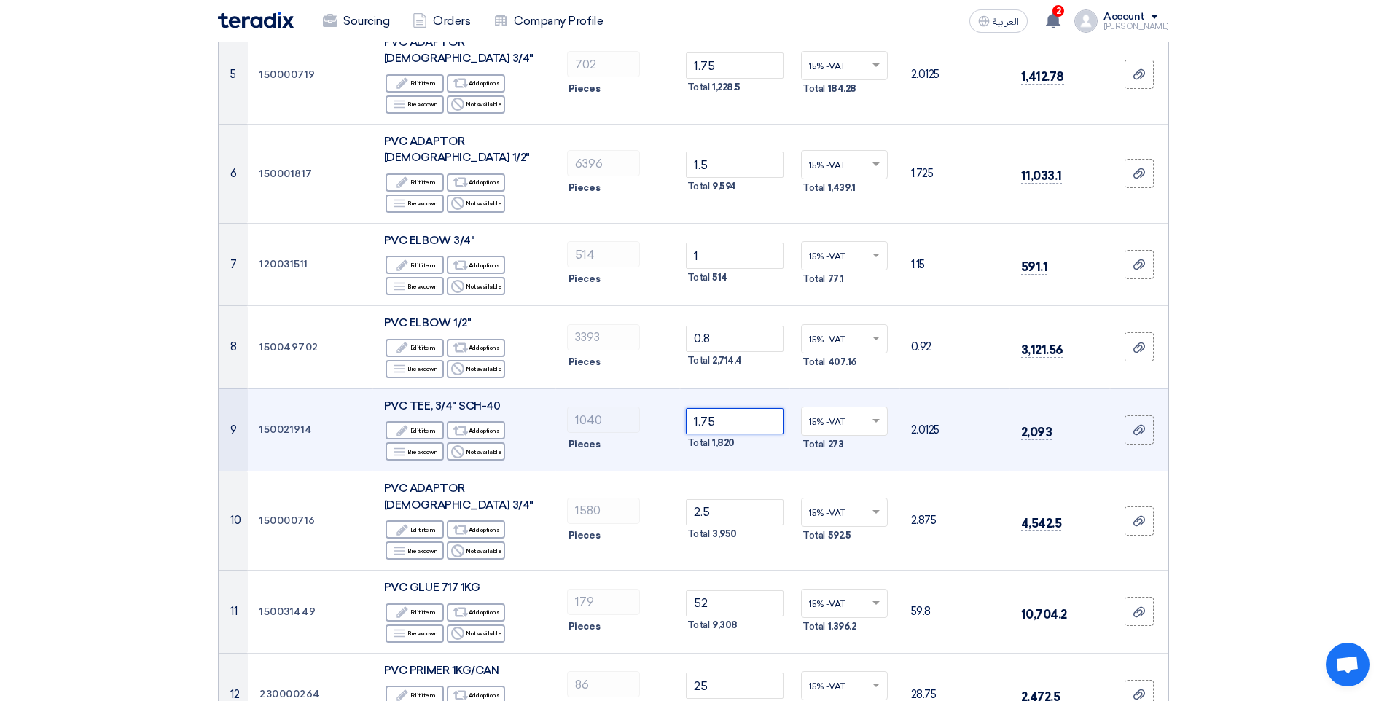
click at [753, 408] on input "1.75" at bounding box center [735, 421] width 98 height 26
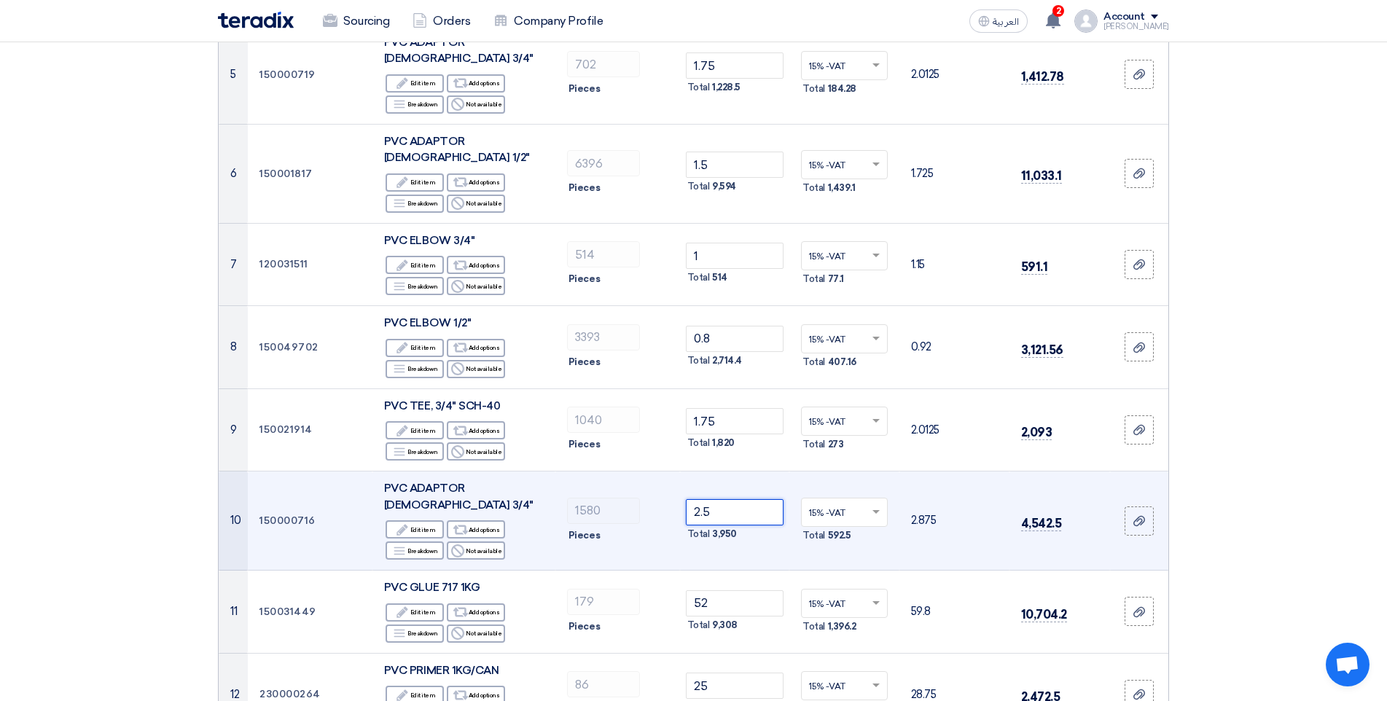
click at [728, 499] on input "2.5" at bounding box center [735, 512] width 98 height 26
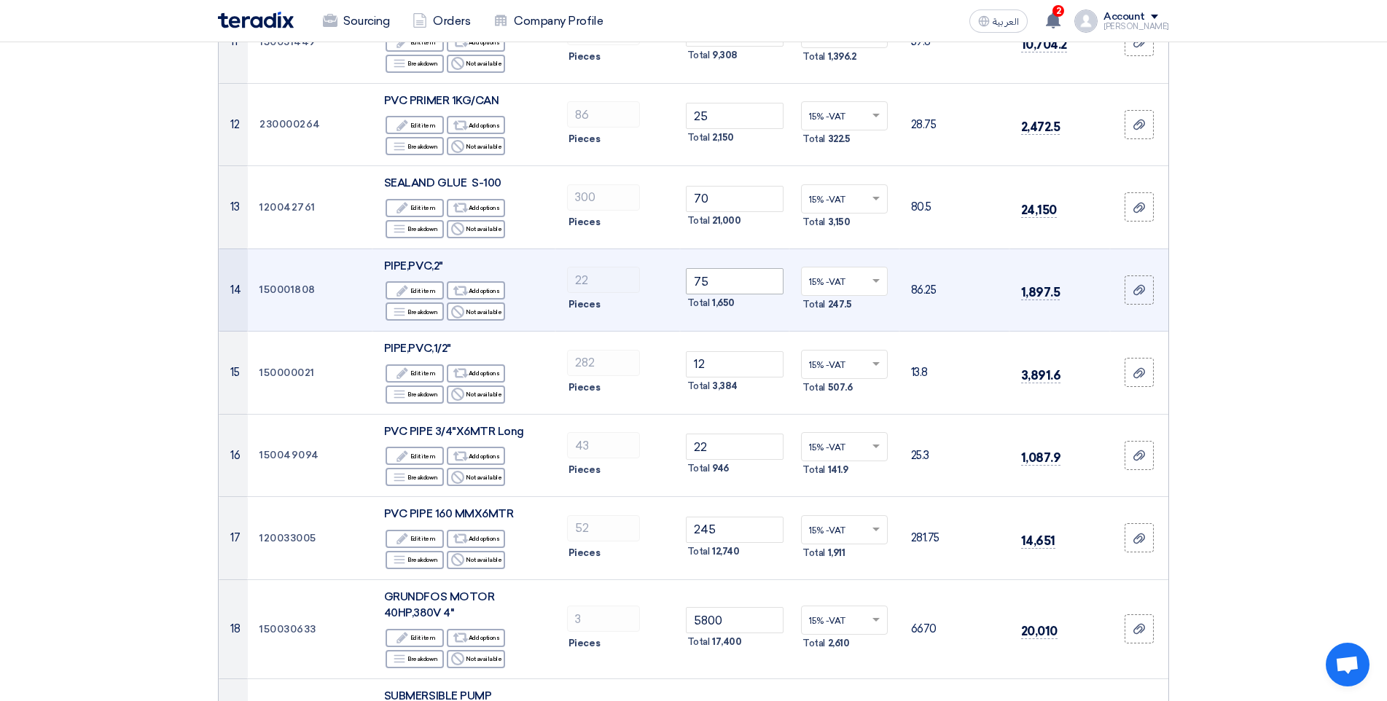
scroll to position [1166, 0]
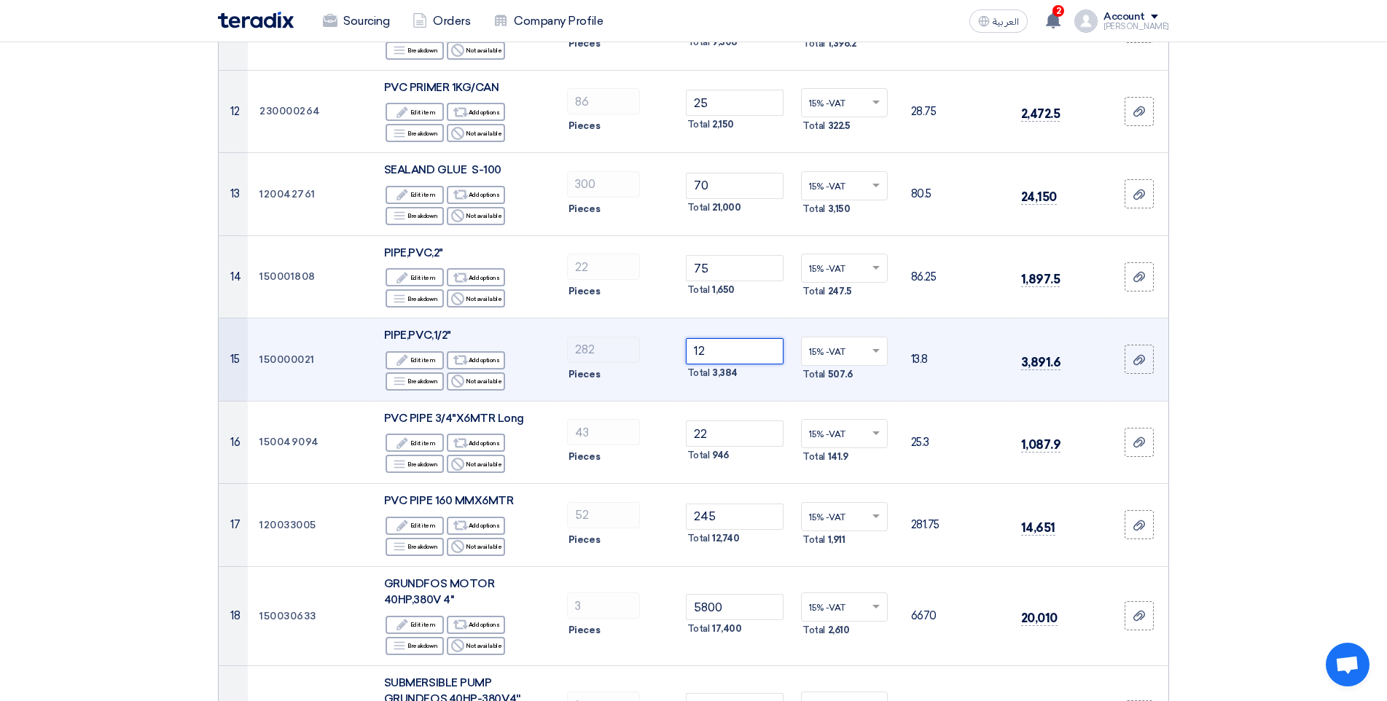
click at [726, 338] on input "12" at bounding box center [735, 351] width 98 height 26
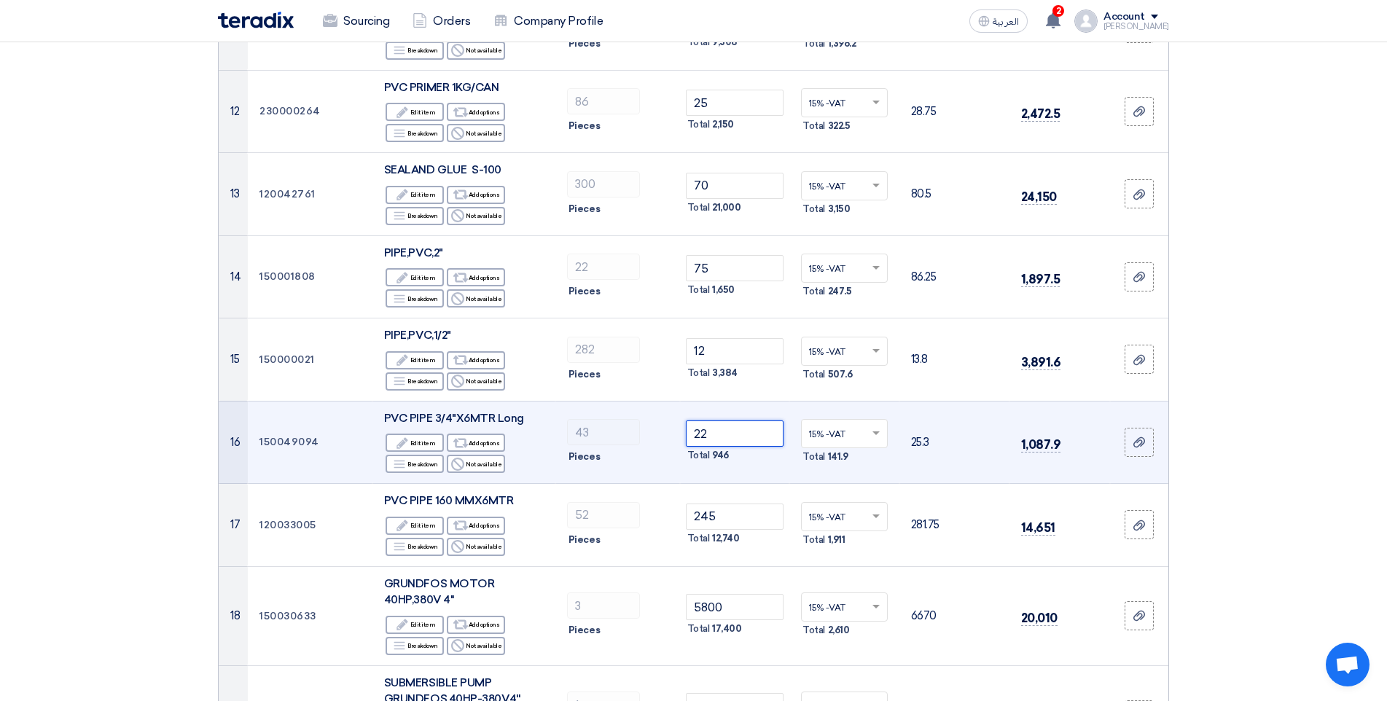
click at [705, 420] on input "22" at bounding box center [735, 433] width 98 height 26
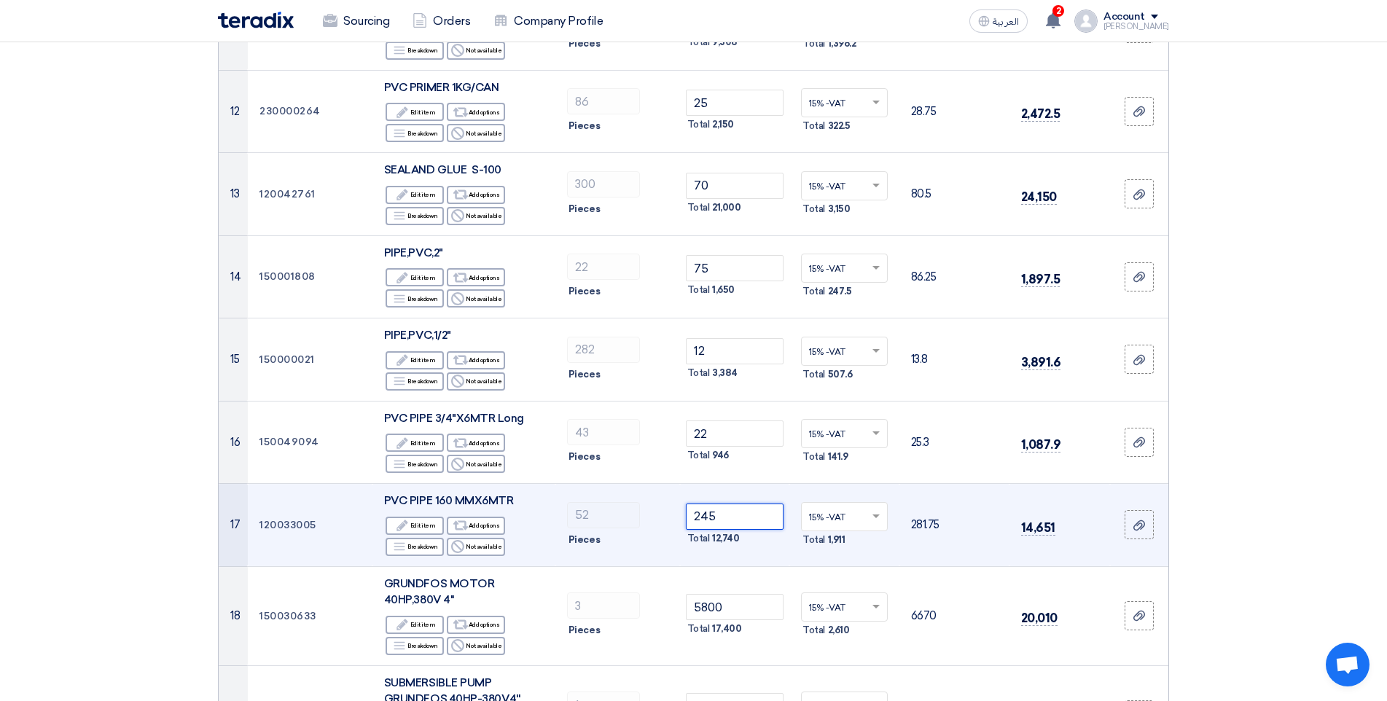
click at [722, 504] on input "245" at bounding box center [735, 517] width 98 height 26
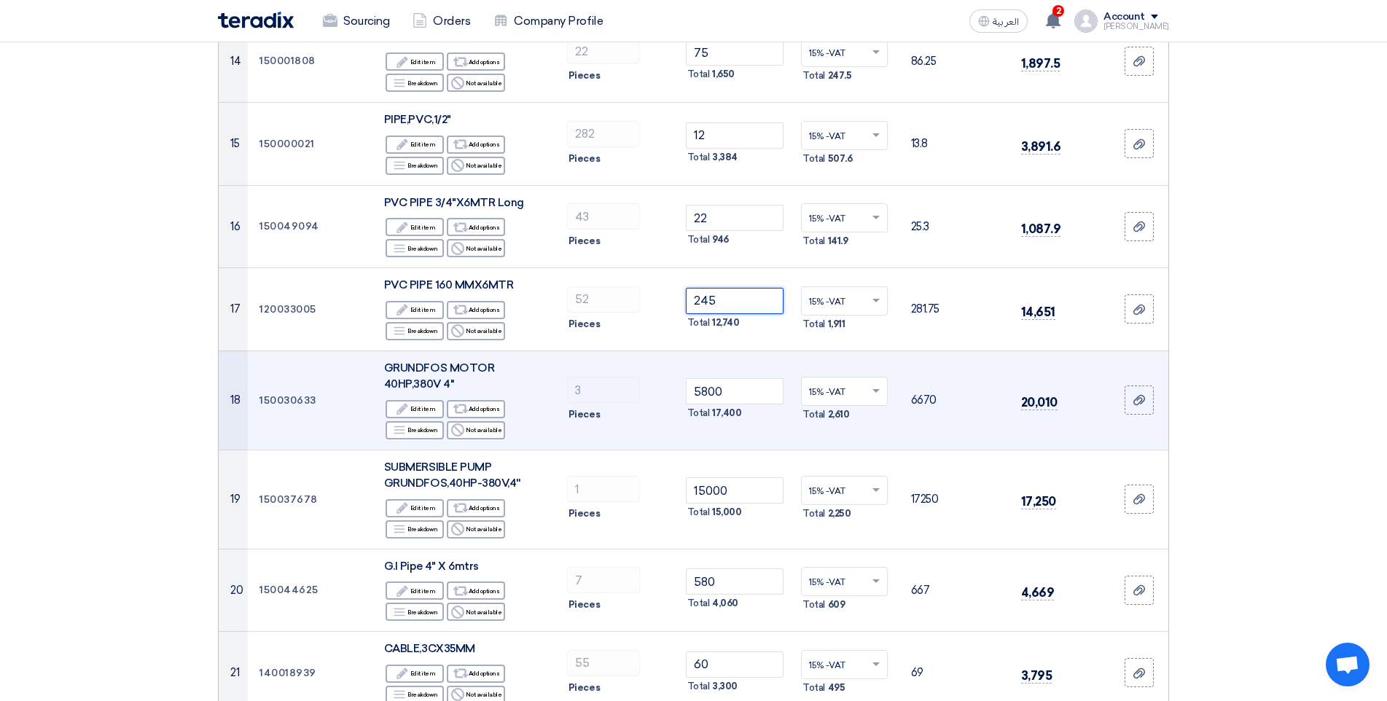
scroll to position [1384, 0]
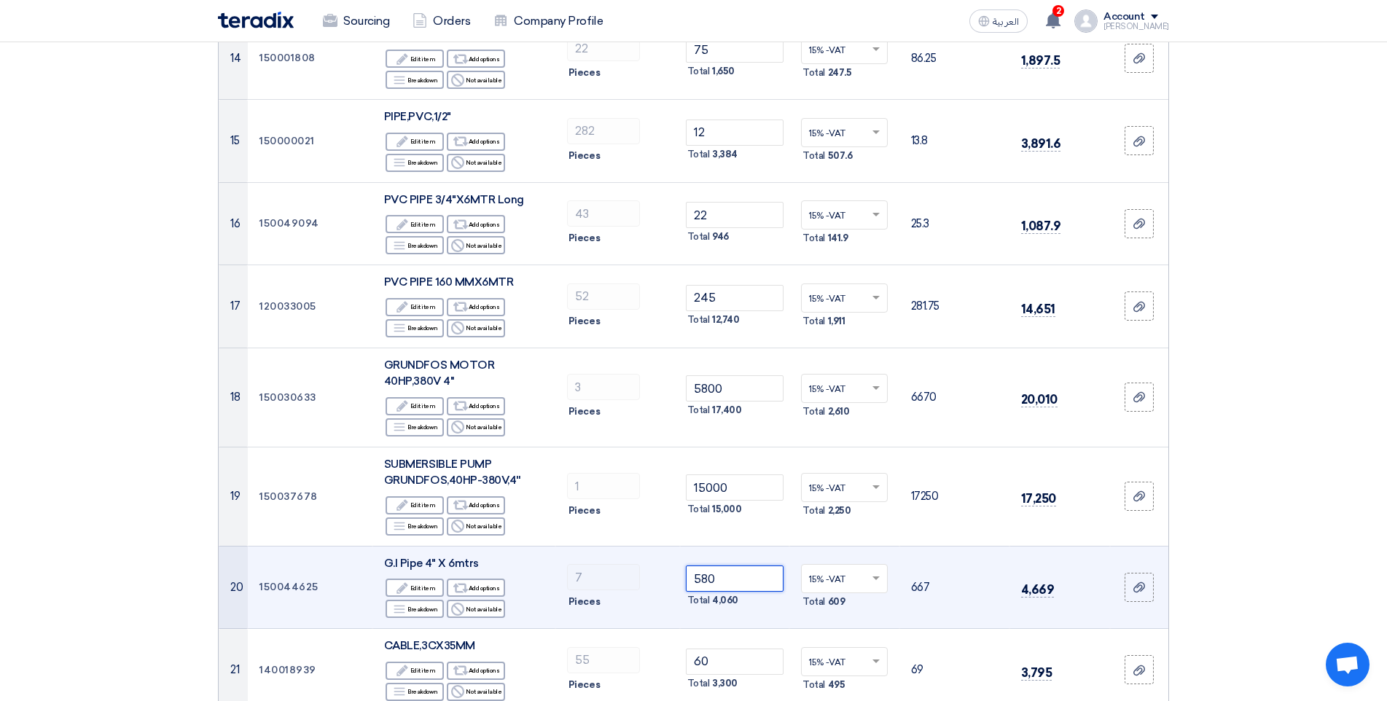
drag, startPoint x: 751, startPoint y: 516, endPoint x: 769, endPoint y: 530, distance: 23.3
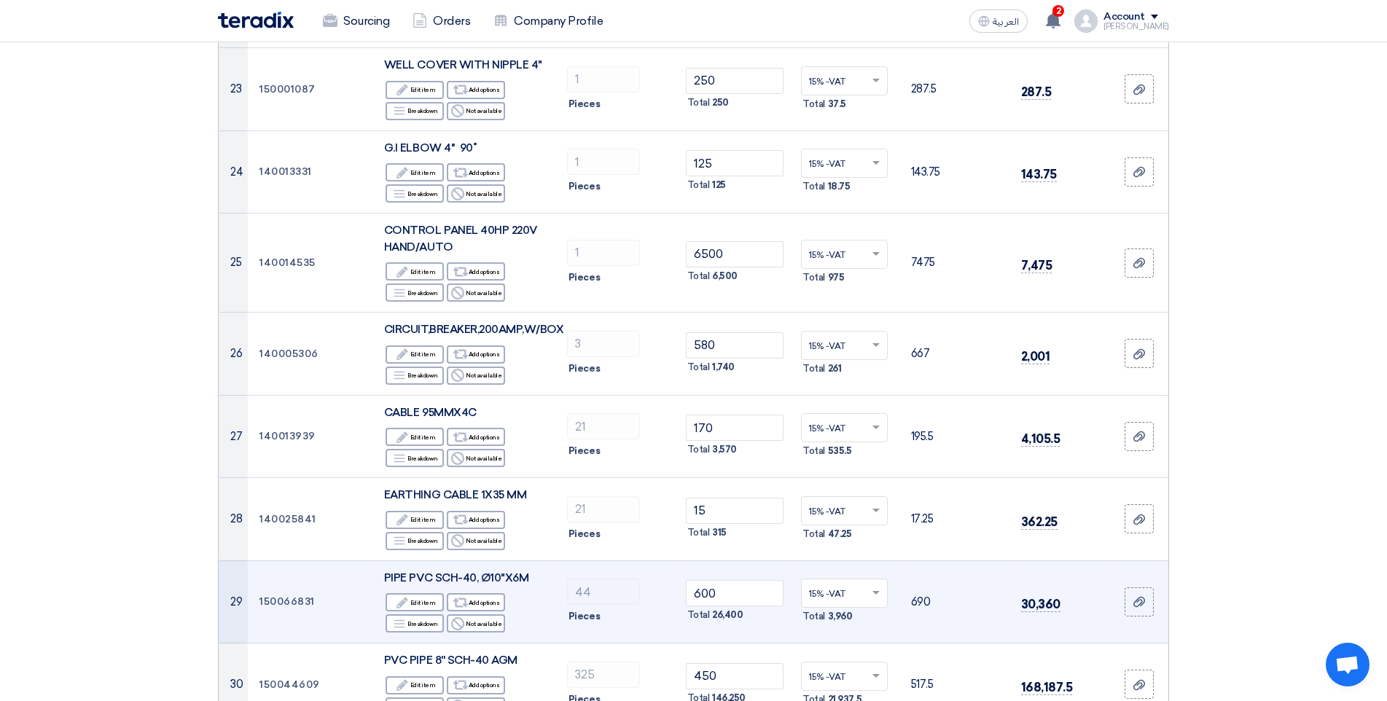
drag, startPoint x: 807, startPoint y: 436, endPoint x: 793, endPoint y: 434, distance: 14.7
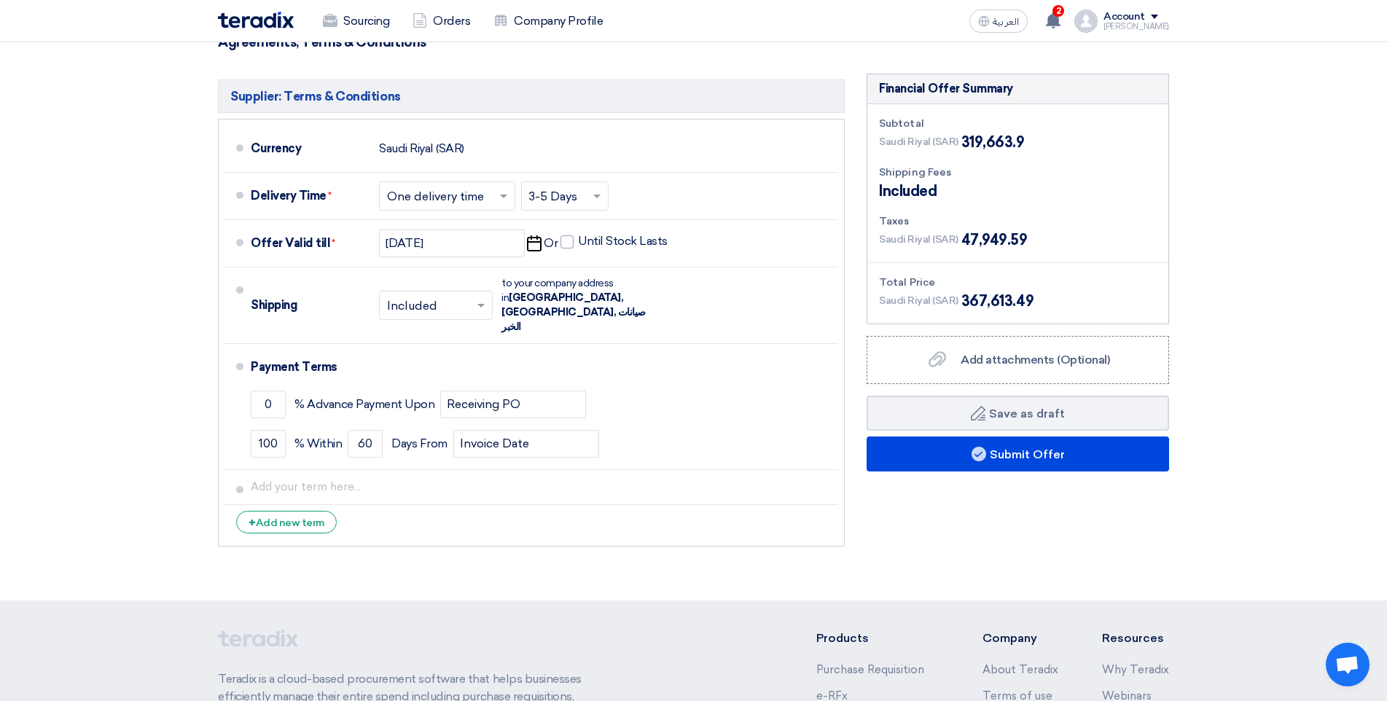
scroll to position [3139, 0]
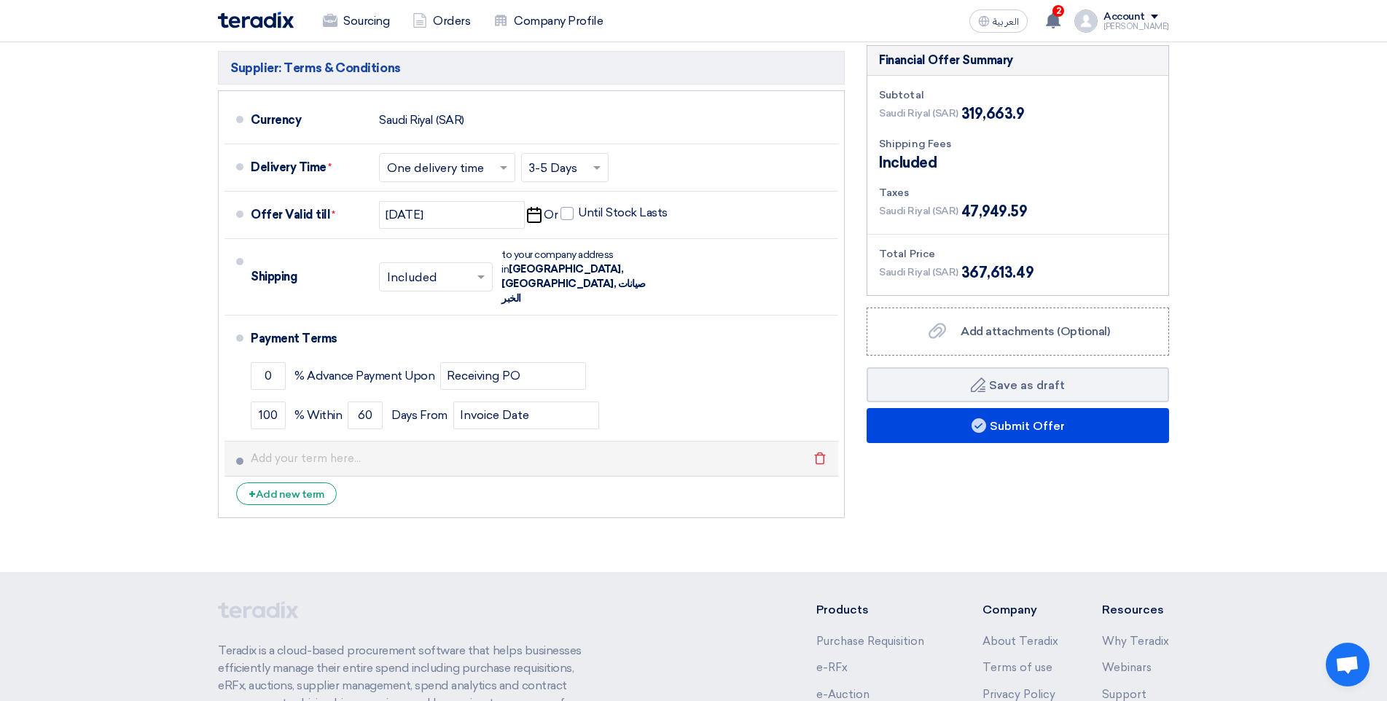
click at [683, 442] on li "Delete" at bounding box center [531, 459] width 614 height 35
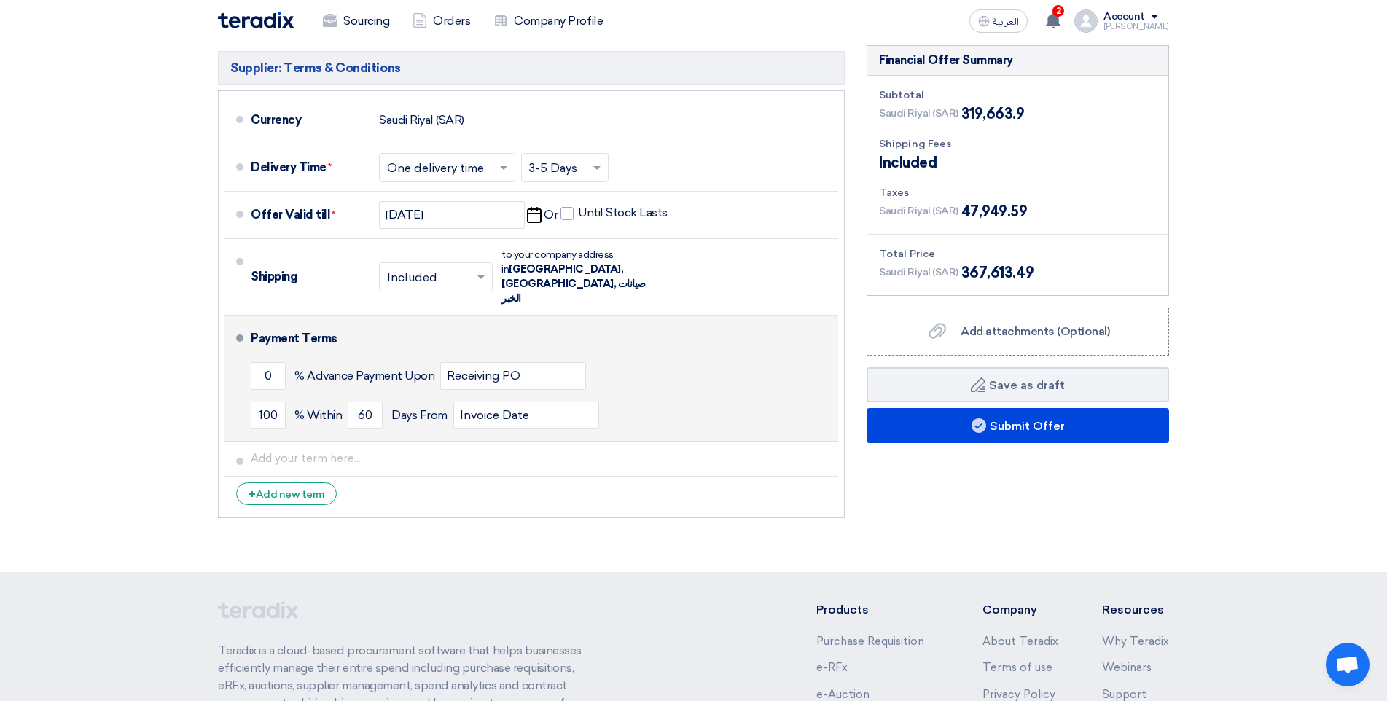
click at [775, 321] on div "Payment Terms" at bounding box center [536, 338] width 570 height 35
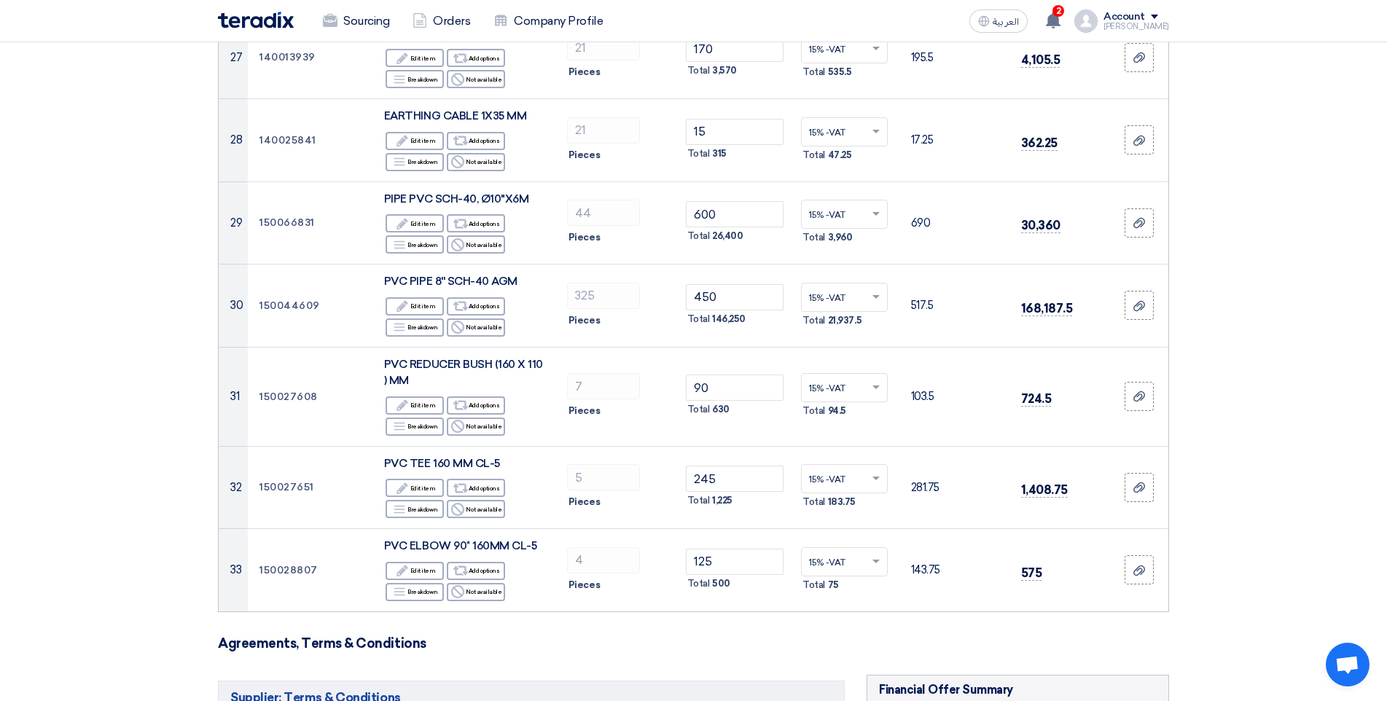
scroll to position [2515, 0]
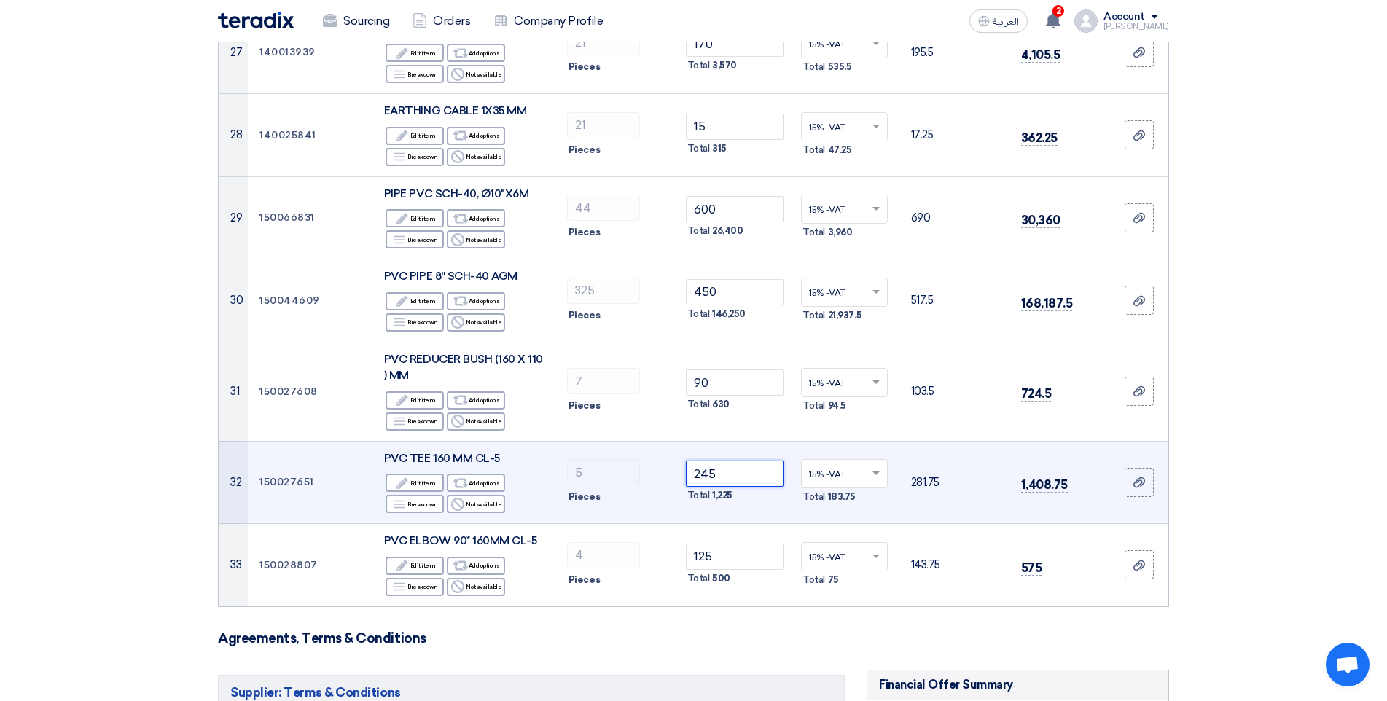
click at [726, 461] on input "245" at bounding box center [735, 474] width 98 height 26
type input "2"
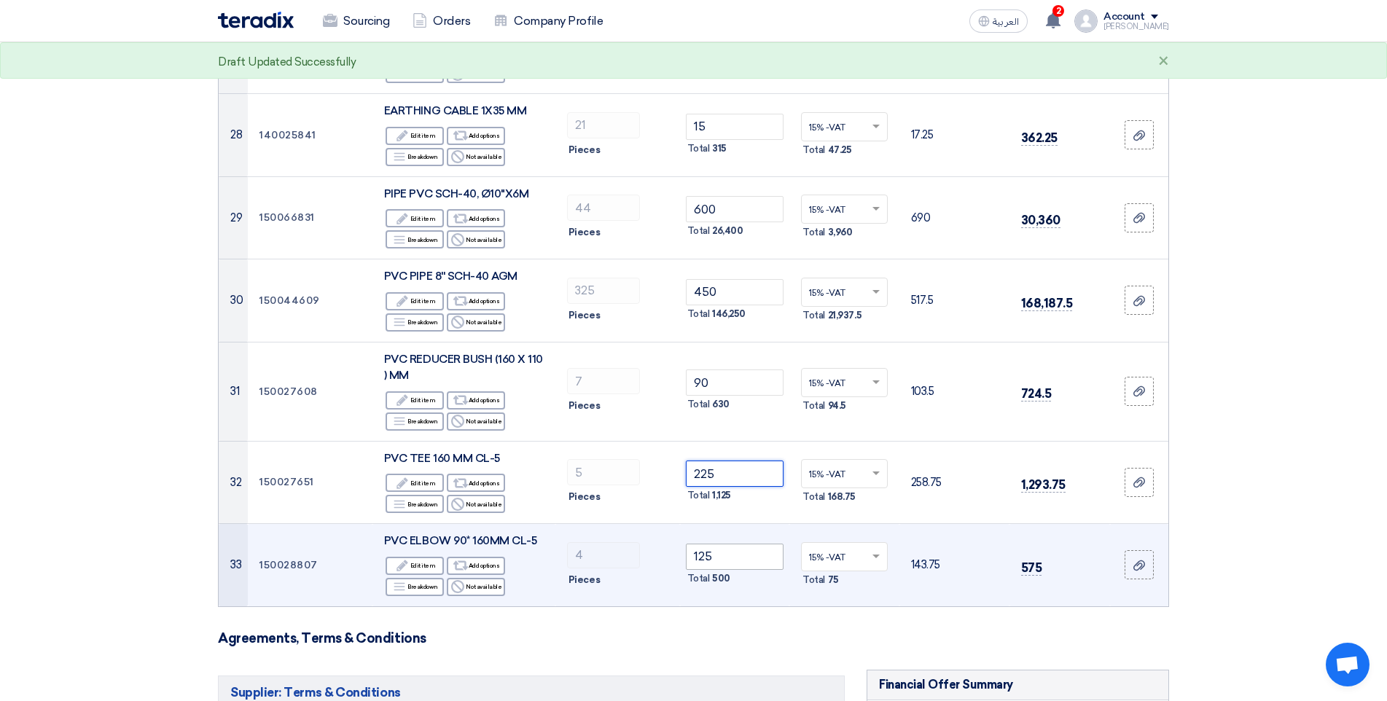
type input "225"
click at [707, 544] on input "125" at bounding box center [735, 557] width 98 height 26
click at [714, 544] on input "125" at bounding box center [735, 557] width 98 height 26
type input "1"
type input "2"
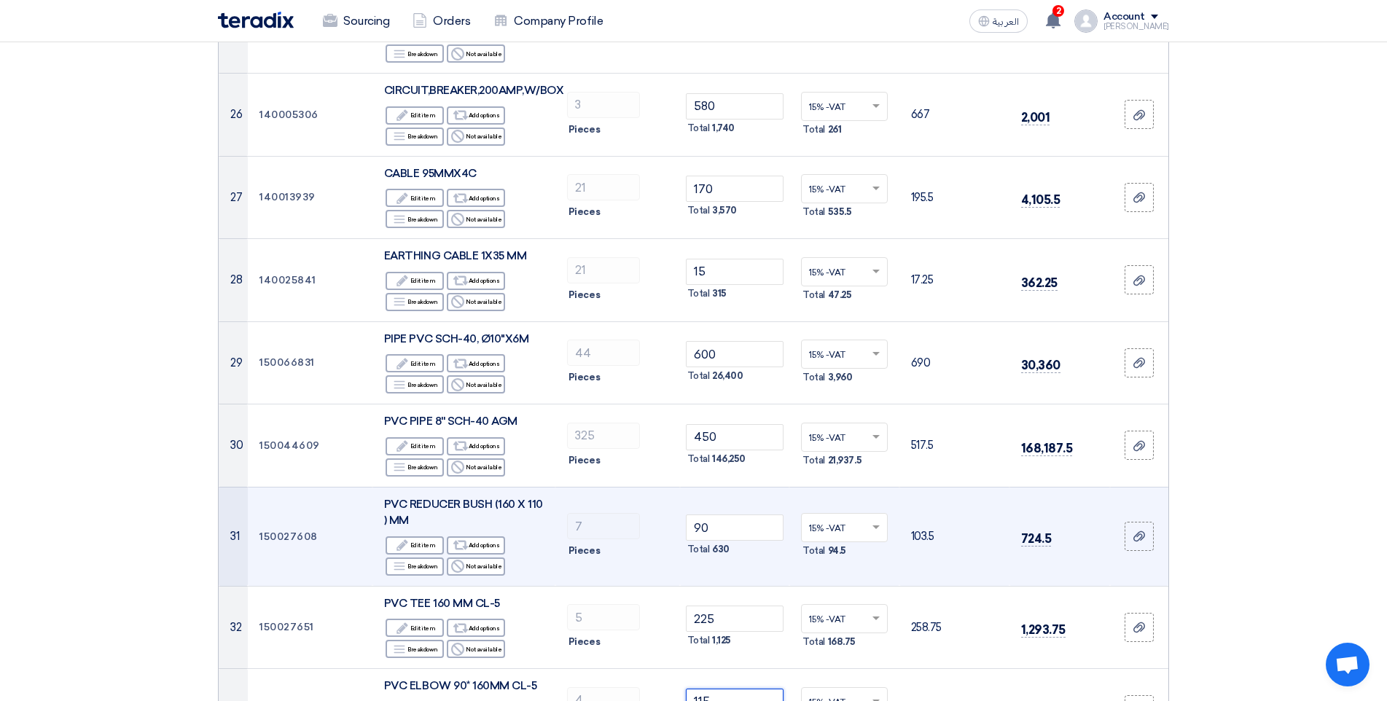
scroll to position [2369, 0]
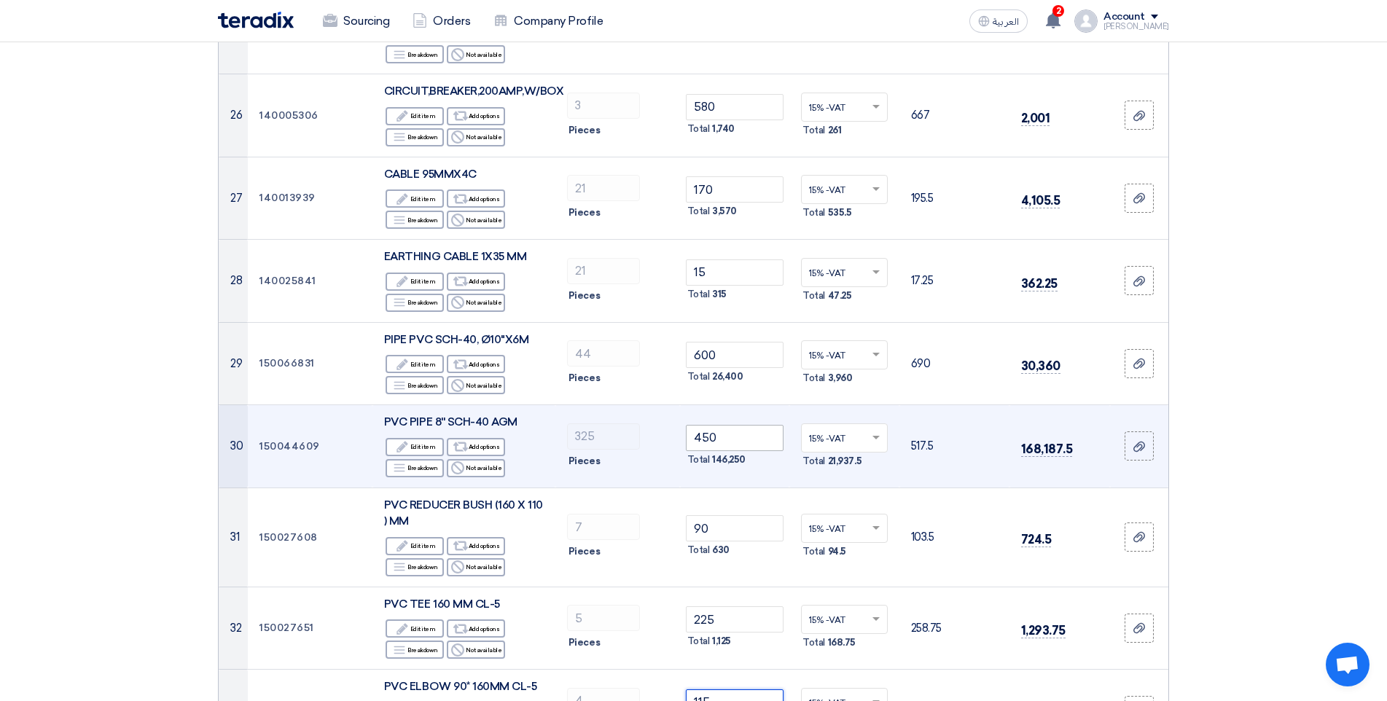
type input "115"
click at [728, 425] on input "450" at bounding box center [735, 438] width 98 height 26
type input "4"
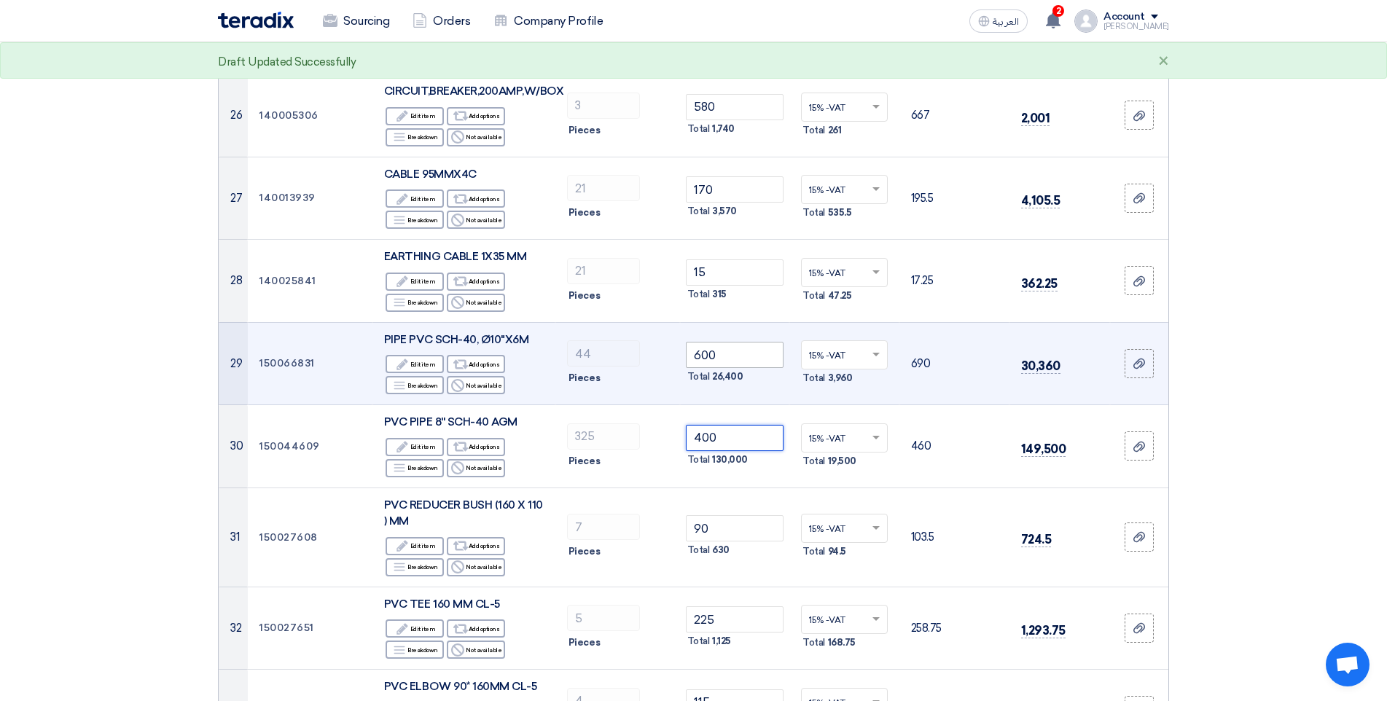
type input "400"
click at [734, 342] on input "600" at bounding box center [735, 355] width 98 height 26
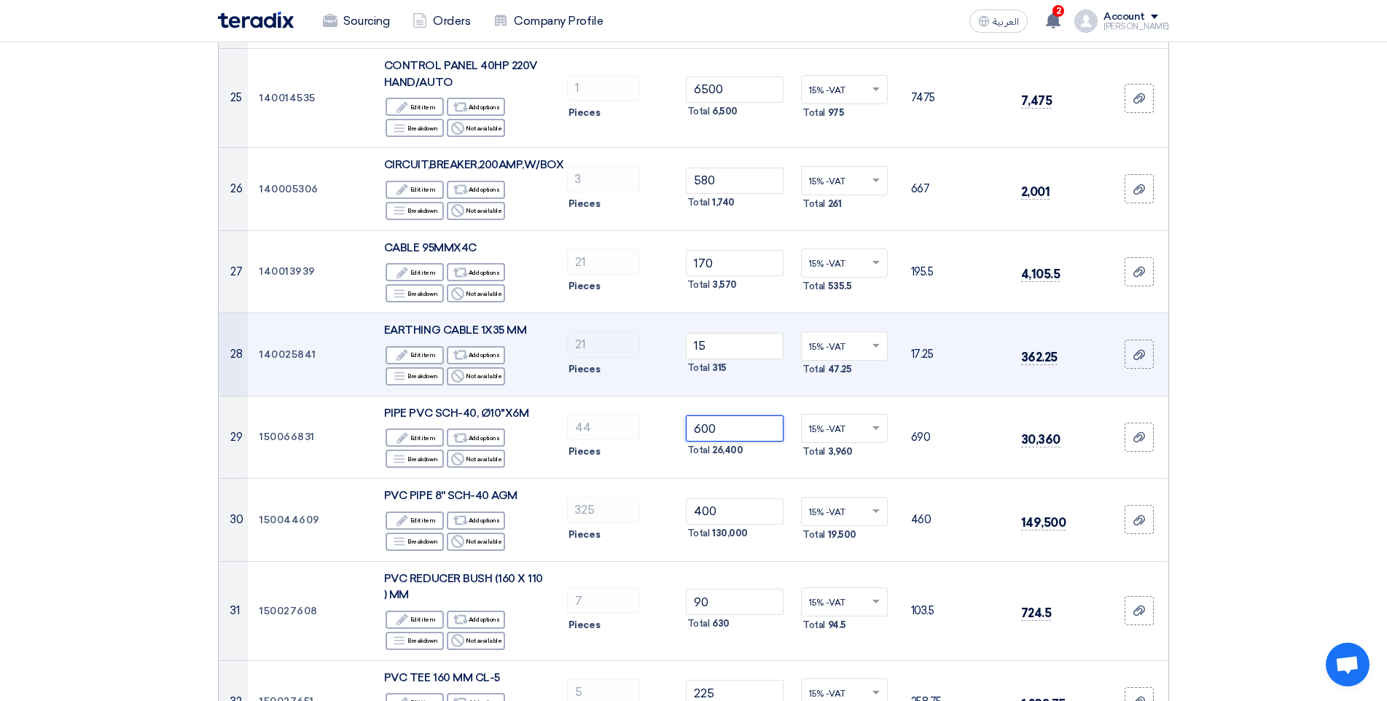
scroll to position [2296, 0]
click at [737, 332] on input "15" at bounding box center [735, 345] width 98 height 26
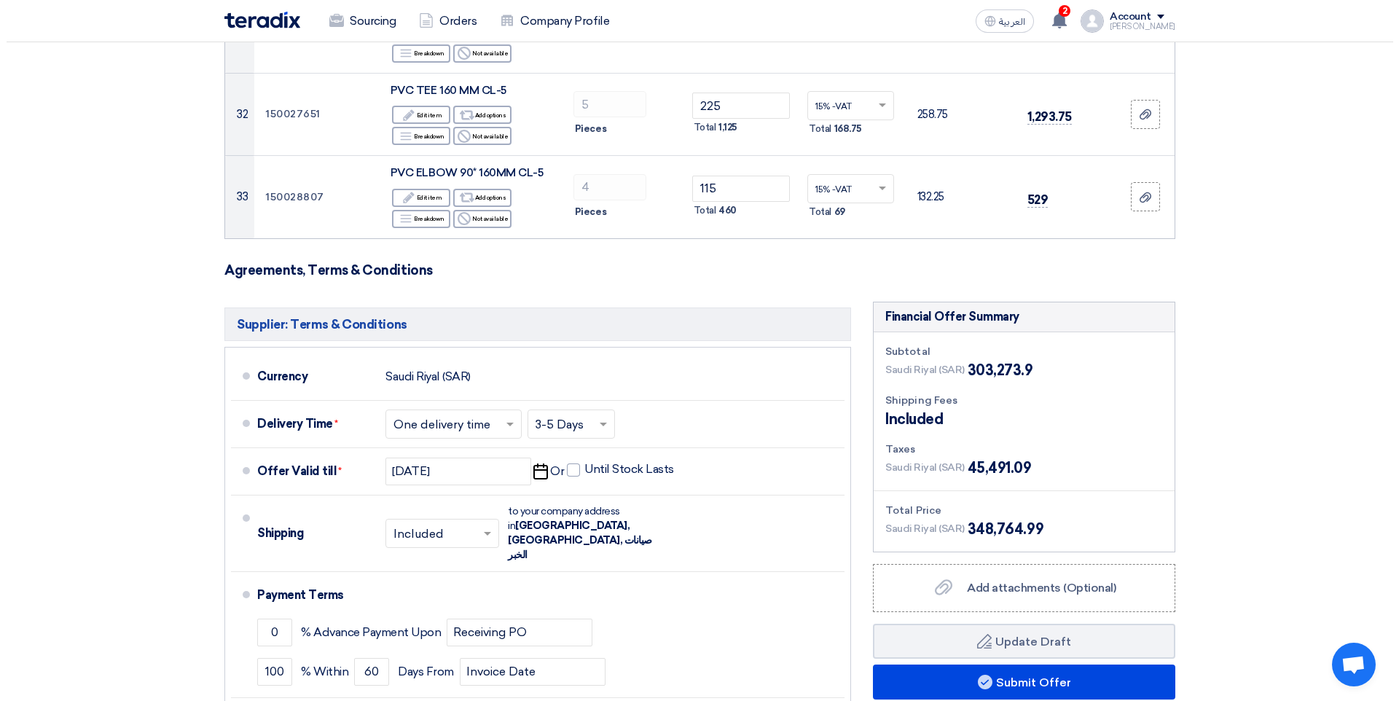
scroll to position [2952, 0]
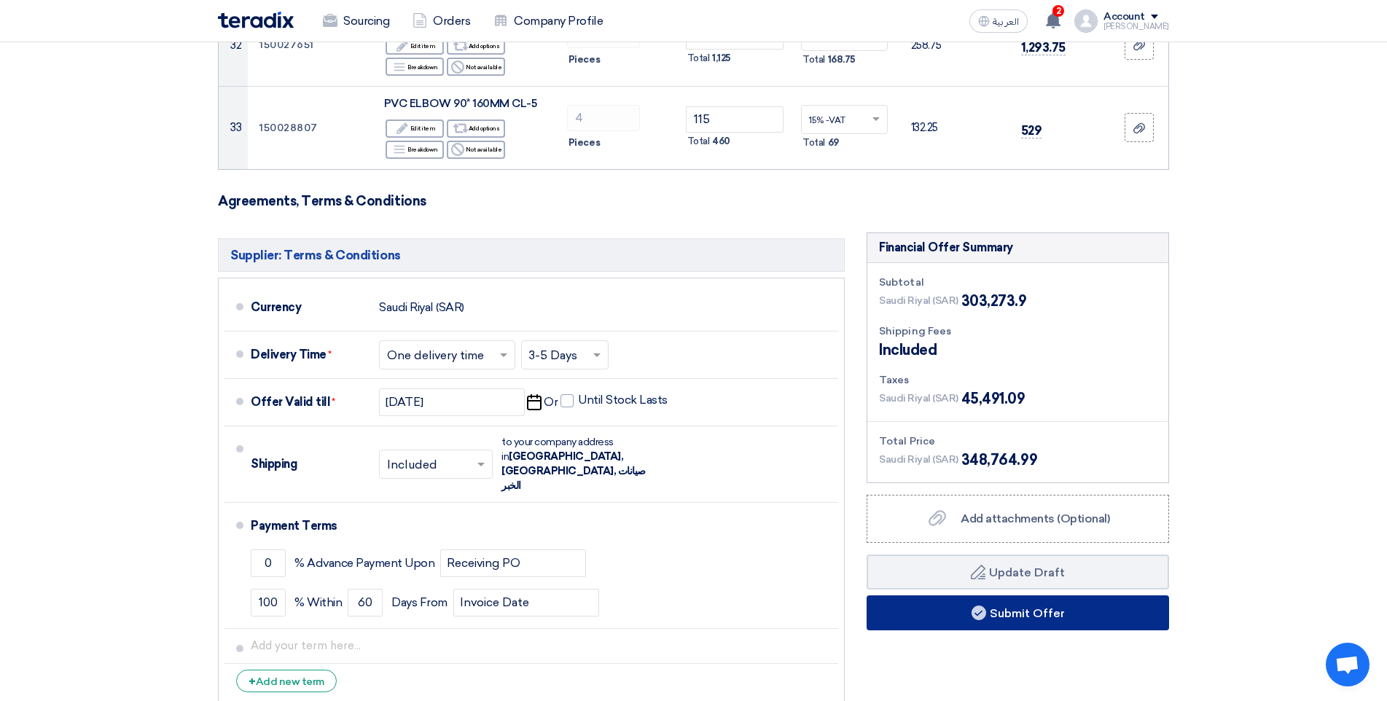
click at [1056, 595] on button "Submit Offer" at bounding box center [1017, 612] width 302 height 35
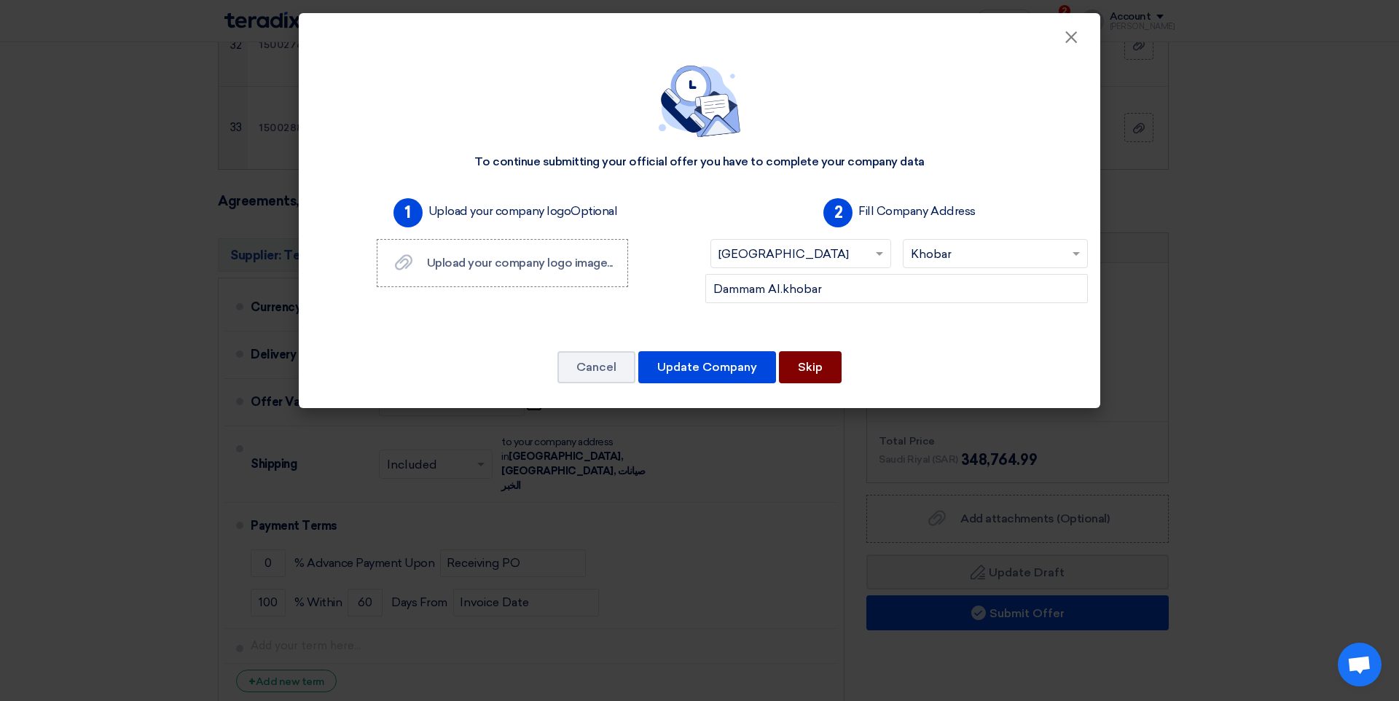
click at [821, 369] on button "Skip" at bounding box center [810, 367] width 63 height 32
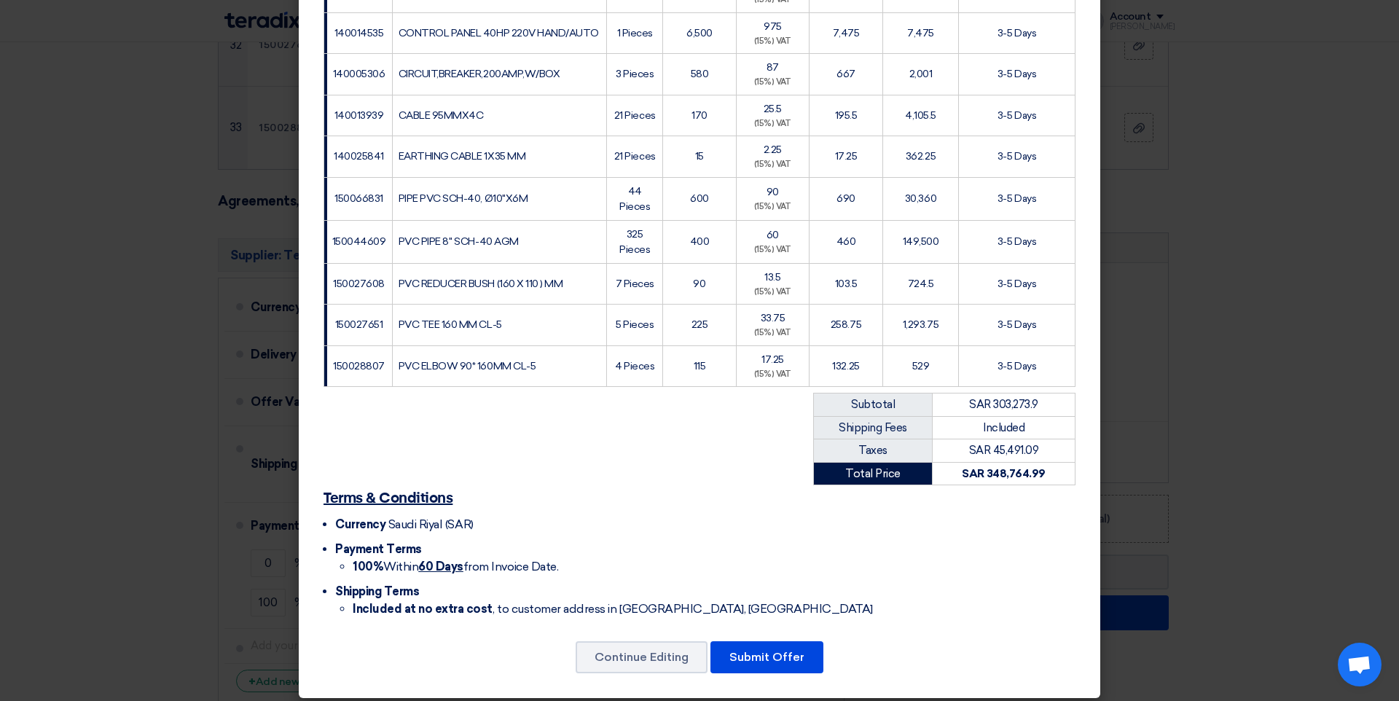
scroll to position [1288, 0]
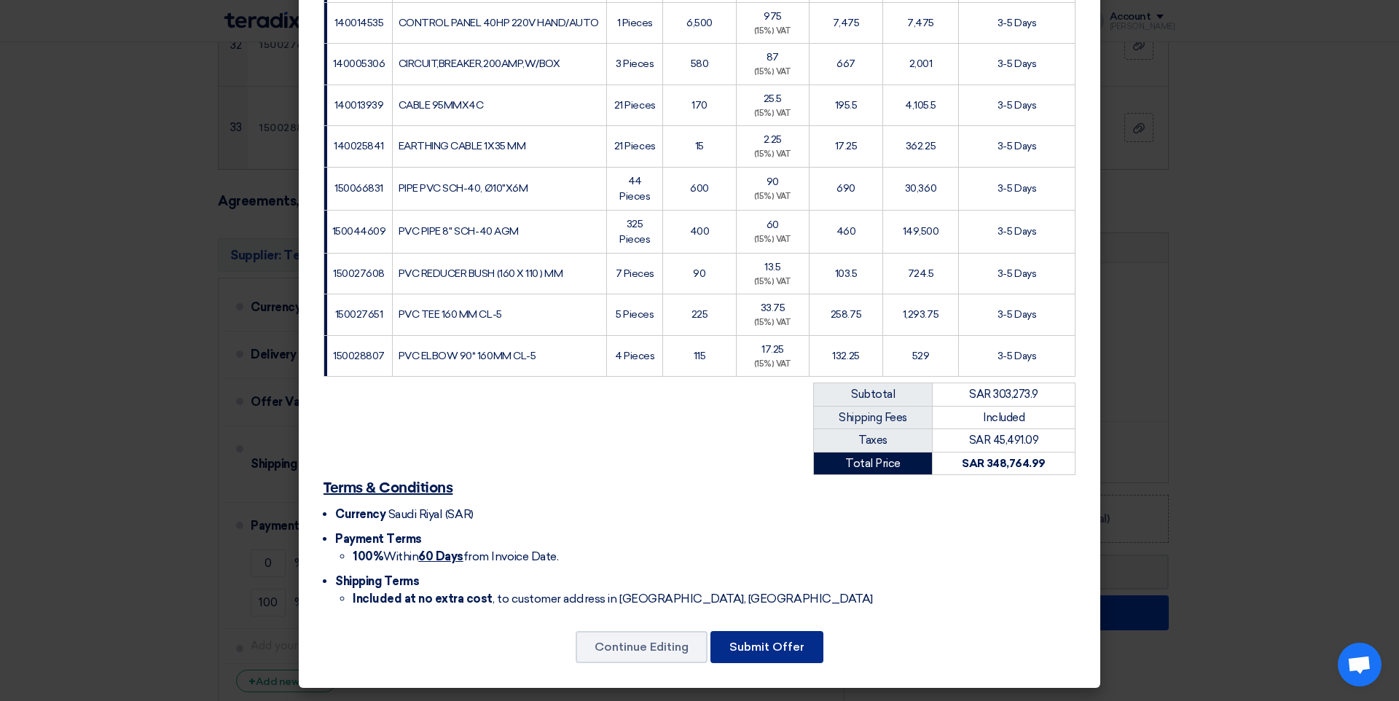
click at [772, 649] on button "Submit Offer" at bounding box center [766, 647] width 113 height 32
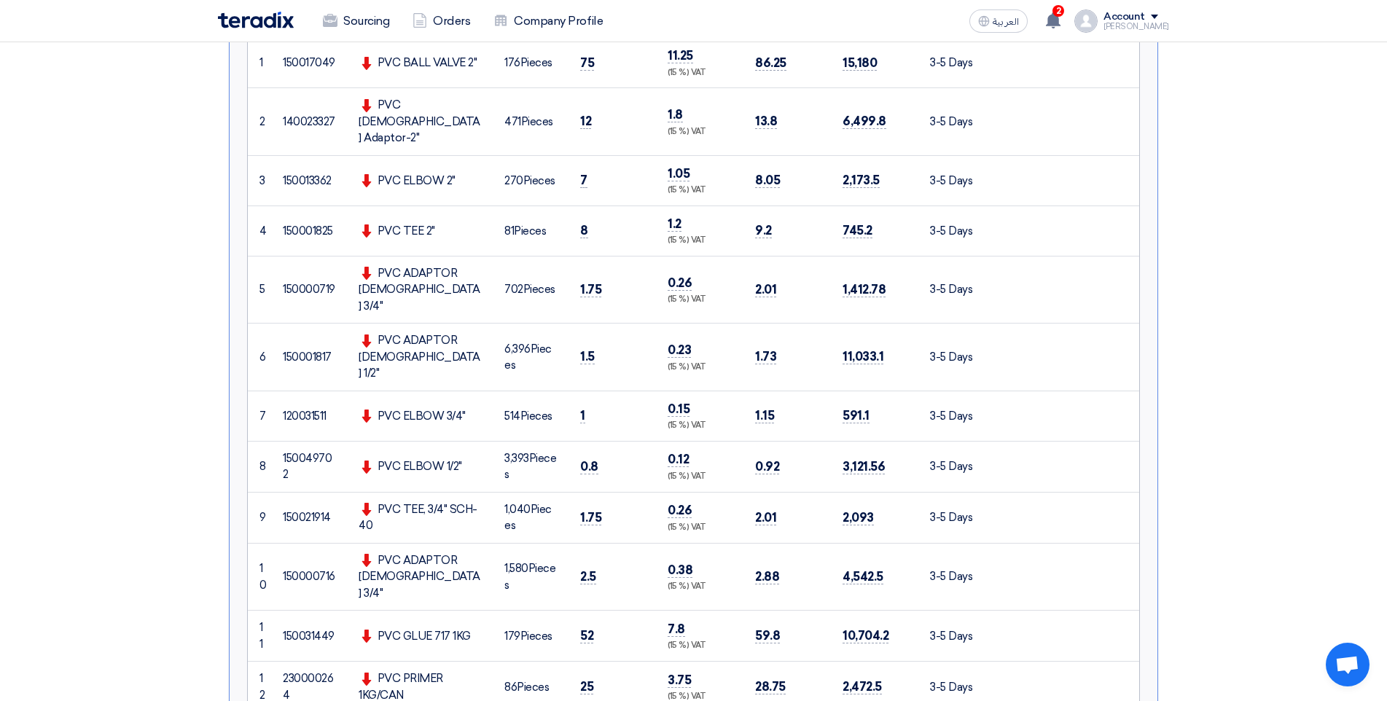
scroll to position [583, 0]
